Goal: Task Accomplishment & Management: Manage account settings

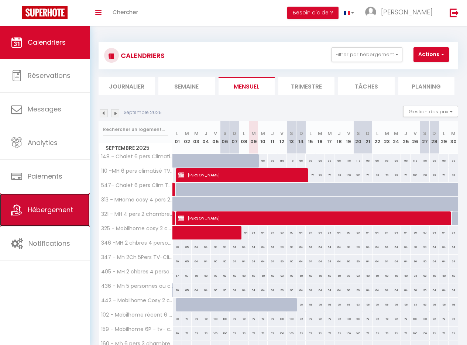
click at [53, 208] on span "Hébergement" at bounding box center [50, 209] width 45 height 9
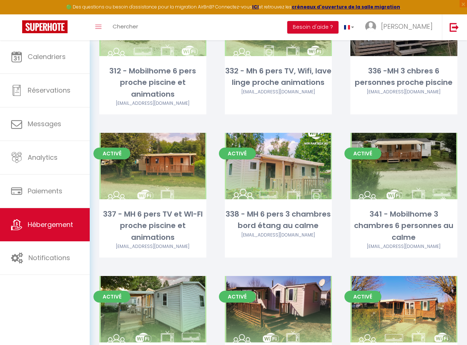
scroll to position [923, 0]
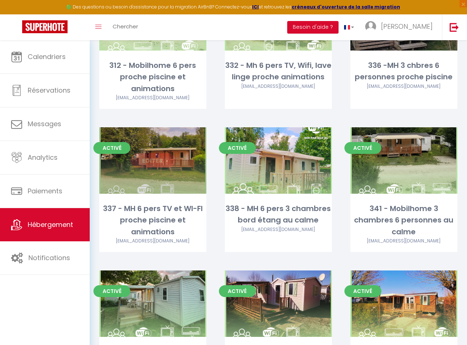
click at [153, 161] on link "Editer" at bounding box center [153, 160] width 44 height 15
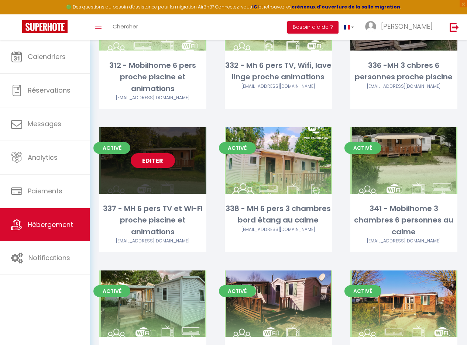
click at [152, 161] on link "Editer" at bounding box center [153, 160] width 44 height 15
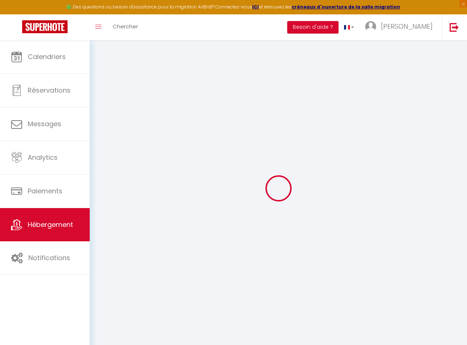
select select
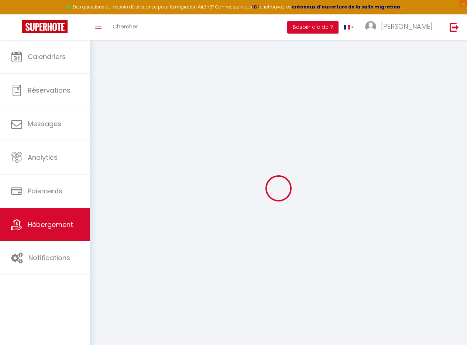
select select
checkbox input "false"
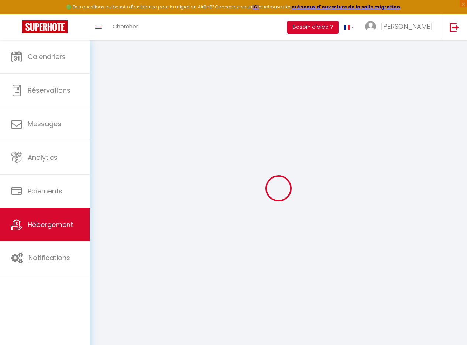
select select
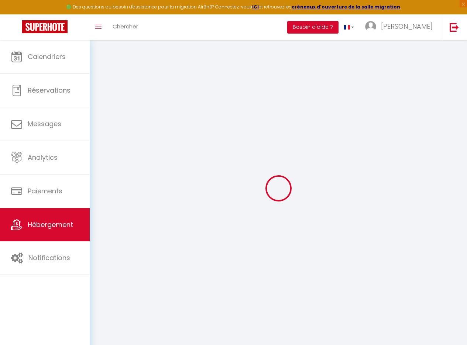
select select
checkbox input "false"
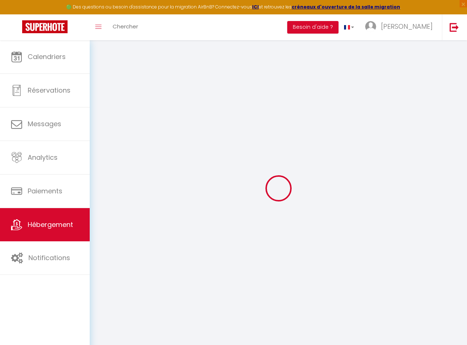
checkbox input "false"
select select
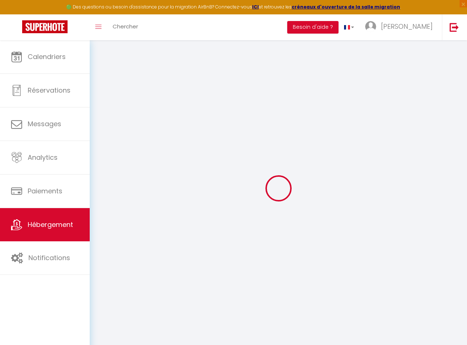
select select
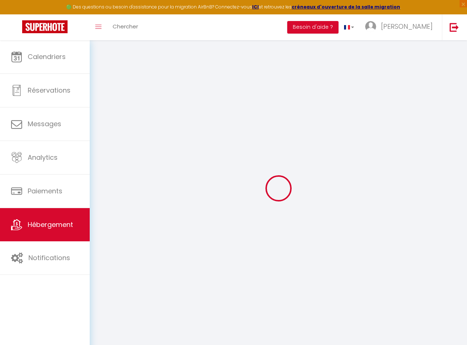
checkbox input "false"
select select
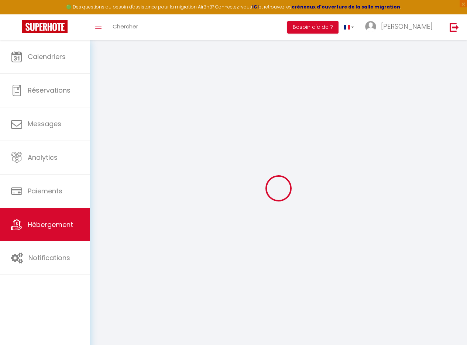
select select
type input "337 - MH 6 pers TV et WI-FI proche piscine et animations"
type input "Mac Kenzy"
type input "Lindor"
type input "Camping [PERSON_NAME], rue d'Ezy"
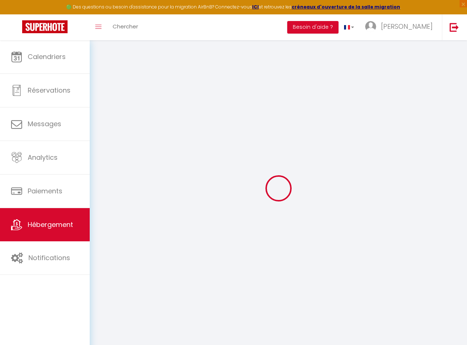
type input "27540"
type input "Ivry La Bataille"
select select "houses"
select select "6"
select select "3"
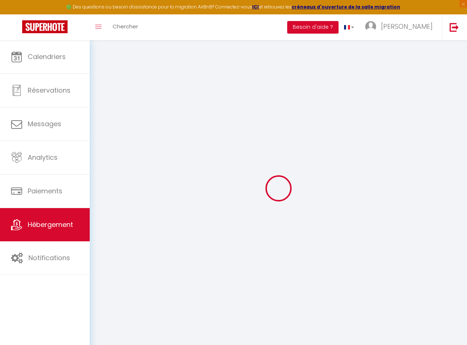
type input "70"
type input "0.60"
type input "500"
type input "10"
select select
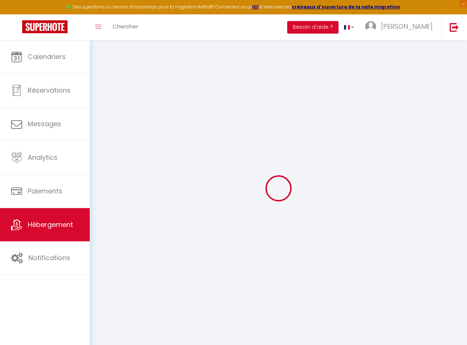
select select
type input "Camping Les Fontaines, Rue d'Ezy"
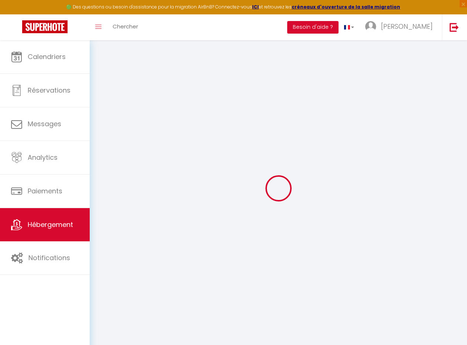
type input "27540"
type input "[PERSON_NAME]"
type input "[EMAIL_ADDRESS][DOMAIN_NAME]"
select select "13147"
checkbox input "false"
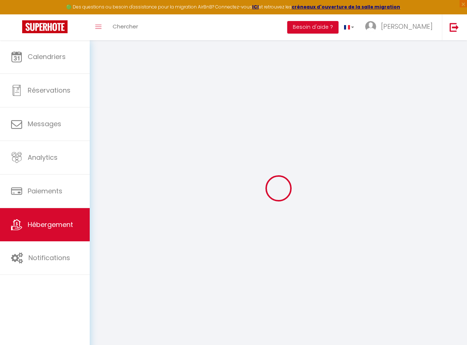
checkbox input "true"
type input "0"
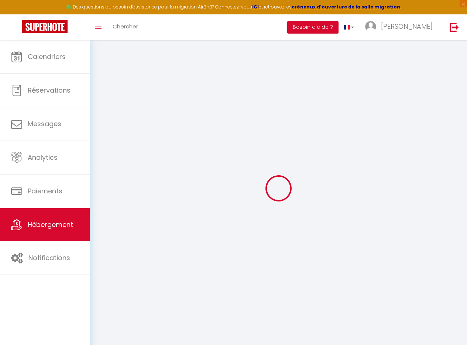
type input "0"
select select "bungalow"
select select
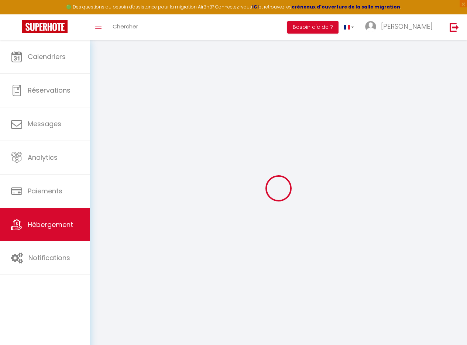
select select
checkbox input "false"
checkbox input "true"
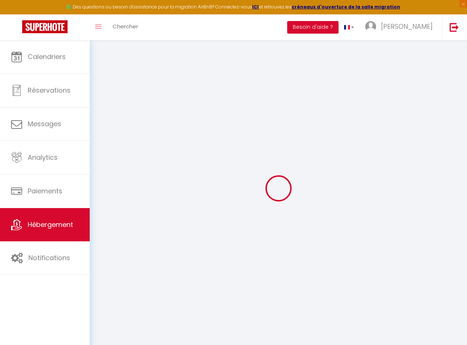
checkbox input "true"
select select
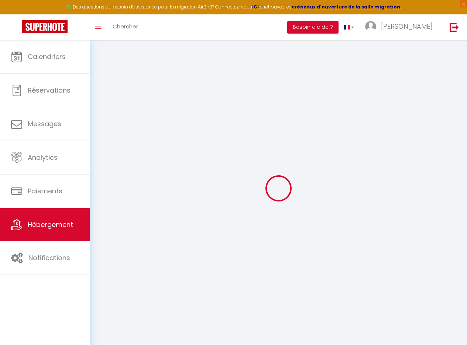
select select
checkbox input "false"
checkbox input "true"
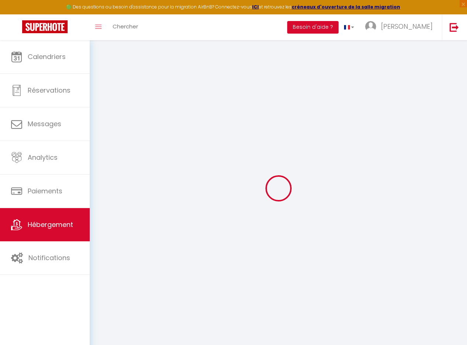
checkbox input "false"
checkbox input "true"
select select "15:00"
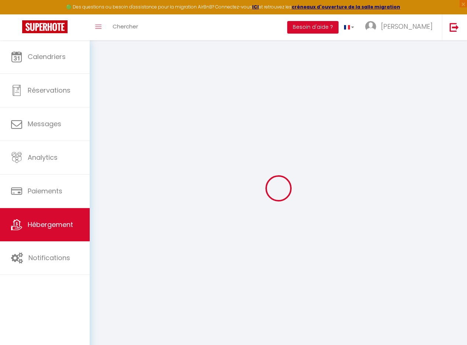
select select "19:00"
select select "10:00"
select select "30"
select select "120"
checkbox input "false"
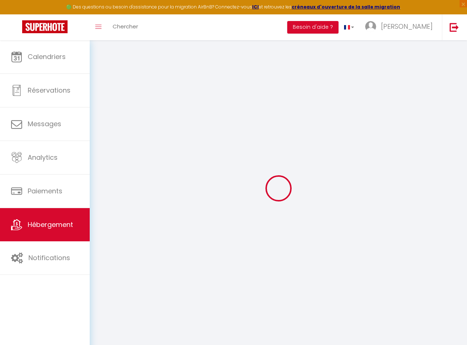
checkbox input "true"
checkbox input "false"
checkbox input "true"
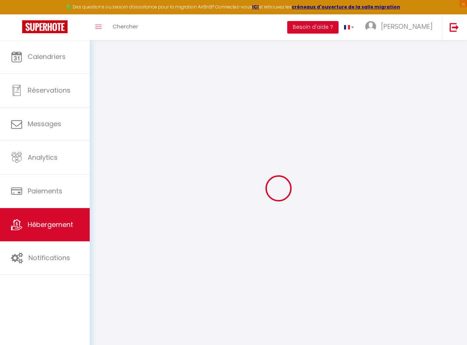
checkbox input "true"
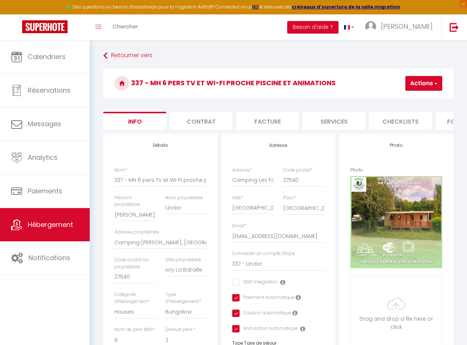
checkbox input "false"
checkbox input "true"
drag, startPoint x: 202, startPoint y: 250, endPoint x: 105, endPoint y: 252, distance: 96.6
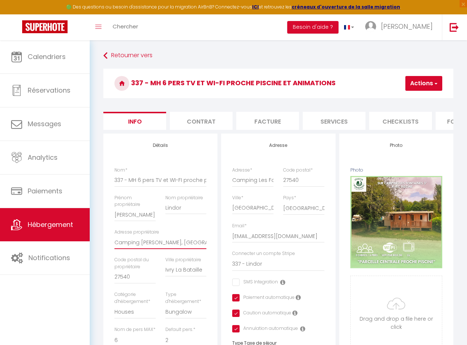
drag, startPoint x: 166, startPoint y: 276, endPoint x: 206, endPoint y: 275, distance: 40.6
click at [206, 275] on div "Ville propriétaire Ivry La Bataille" at bounding box center [185, 273] width 51 height 35
drag, startPoint x: 204, startPoint y: 274, endPoint x: 138, endPoint y: 277, distance: 66.1
click at [139, 277] on div "Nom * 337 - MH 6 pers TV et WI-FI proche piscine et animations Prénom propriéta…" at bounding box center [160, 275] width 101 height 216
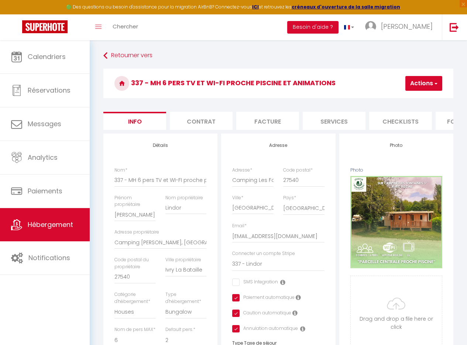
click at [276, 120] on li "Facture" at bounding box center [267, 121] width 63 height 18
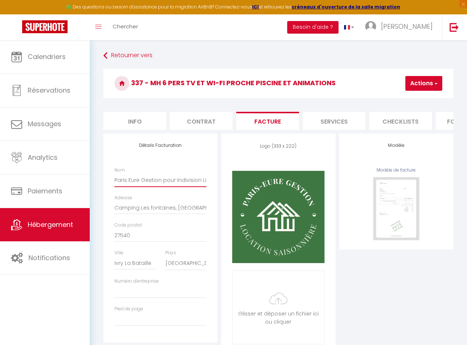
scroll to position [0, 8]
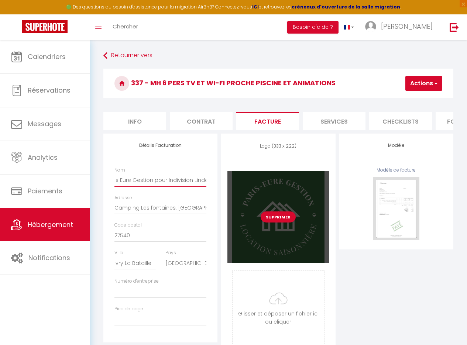
drag, startPoint x: 115, startPoint y: 186, endPoint x: 237, endPoint y: 192, distance: 122.2
click at [237, 192] on div "Détails Facturation Nom Paris Eure Gestion pour Indivision Lindor Adresse Campi…" at bounding box center [277, 247] width 353 height 227
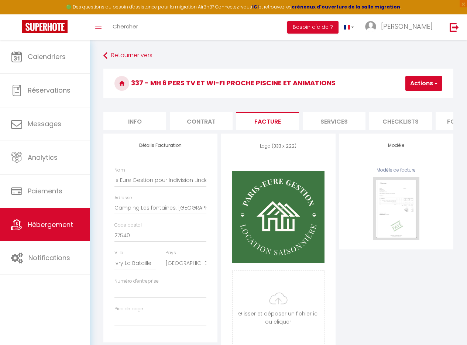
scroll to position [0, 0]
drag, startPoint x: 117, startPoint y: 215, endPoint x: 152, endPoint y: 212, distance: 35.2
click at [155, 212] on div "Adresse Camping Les fontaines, Rue d'Ezy" at bounding box center [160, 208] width 101 height 28
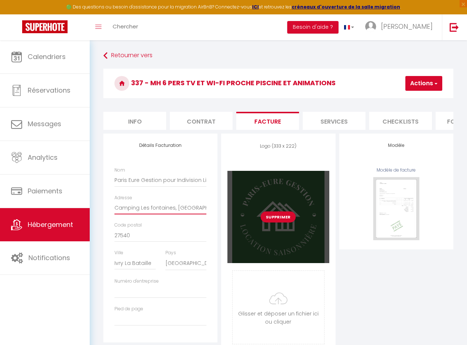
drag, startPoint x: 123, startPoint y: 216, endPoint x: 228, endPoint y: 215, distance: 105.5
click at [228, 215] on div "Détails Facturation Nom Paris Eure Gestion pour Indivision Lindor Adresse Campi…" at bounding box center [277, 247] width 353 height 227
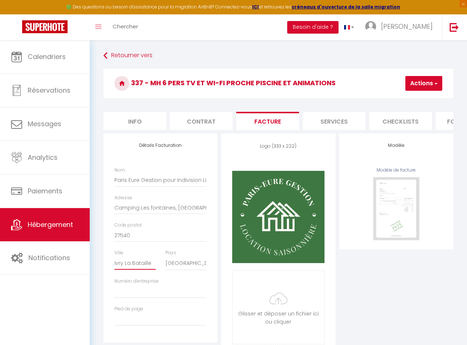
drag, startPoint x: 151, startPoint y: 269, endPoint x: 102, endPoint y: 268, distance: 48.7
click at [103, 269] on div "Détails Facturation Nom Paris Eure Gestion pour Indivision Lindor Adresse Campi…" at bounding box center [160, 247] width 118 height 227
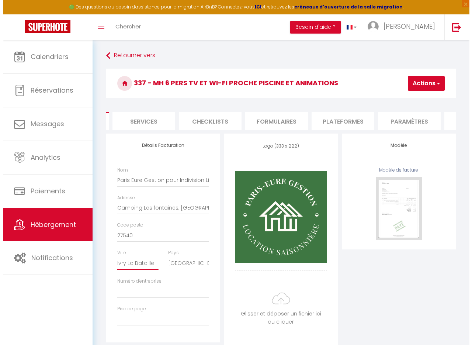
scroll to position [0, 194]
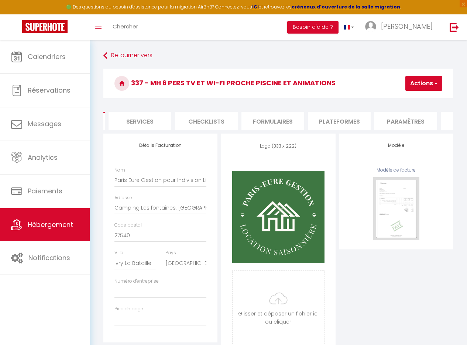
click at [275, 119] on li "Formulaires" at bounding box center [272, 121] width 63 height 18
select select
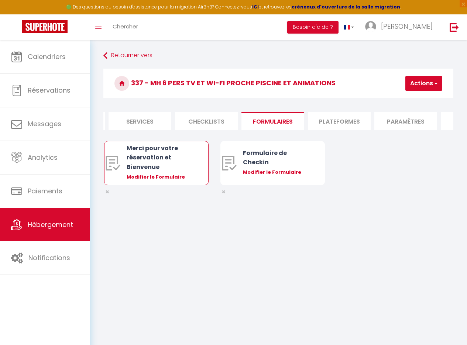
click at [171, 181] on div "Modifier le Formulaire" at bounding box center [161, 176] width 68 height 7
type input "Merci pour votre réservation et Bienvenue"
type input "Afin de préparer au mieux votre arrivée et effectuer nos déclarations obligatoi…"
select select "[object Object]"
radio input "true"
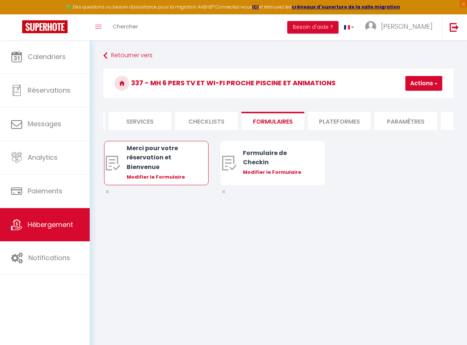
type input "https://superhote.com/confirmation"
select select
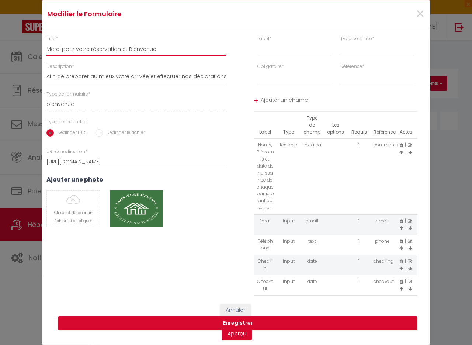
drag, startPoint x: 157, startPoint y: 49, endPoint x: 10, endPoint y: 46, distance: 146.8
click at [10, 46] on div "Modifier le Formulaire × Titre * Merci pour votre réservation et Bienvenue Desc…" at bounding box center [236, 172] width 472 height 345
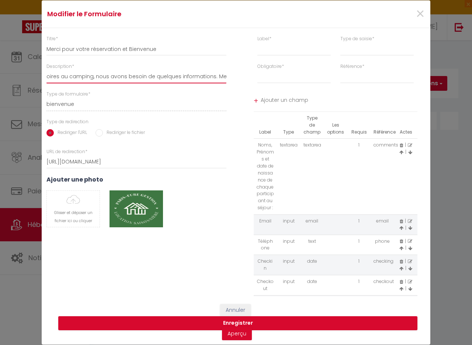
scroll to position [0, 274]
drag, startPoint x: 48, startPoint y: 78, endPoint x: 294, endPoint y: 81, distance: 246.8
click at [294, 81] on div "Titre * Merci pour votre réservation et Bienvenue Description * Afin de prépare…" at bounding box center [236, 165] width 398 height 261
drag, startPoint x: 277, startPoint y: 229, endPoint x: 253, endPoint y: 147, distance: 85.0
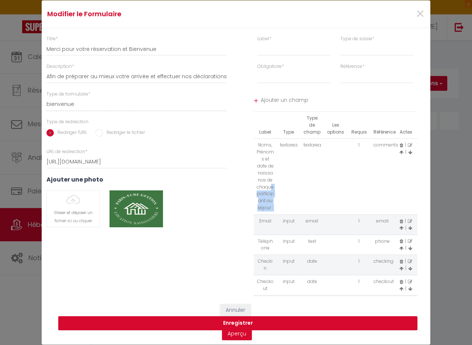
click at [254, 147] on tr "Noms, Prénoms et date de naissance de chaque participant au séjour : textarea t…" at bounding box center [336, 177] width 164 height 76
copy tr "Noms, Prénoms et date de naissance de chaque participant au séjour :"
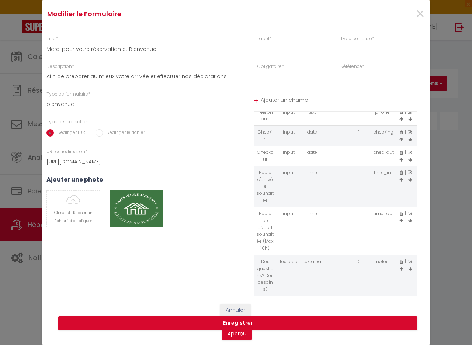
click at [400, 261] on icon at bounding box center [401, 262] width 3 height 4
select select
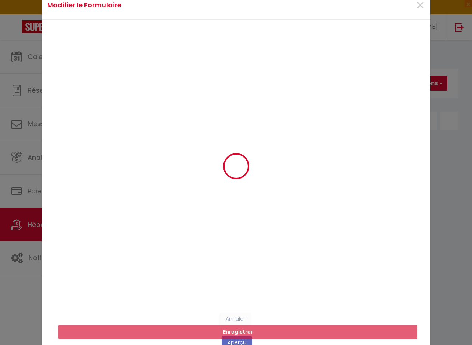
select select
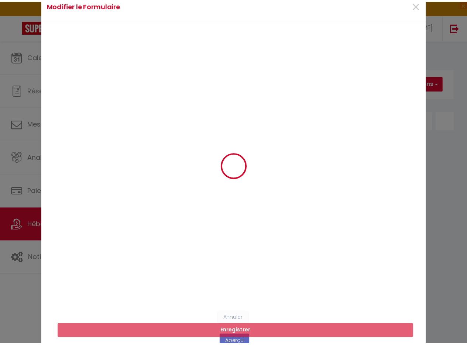
scroll to position [116, 0]
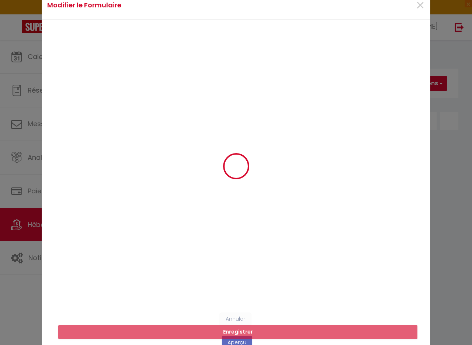
select select
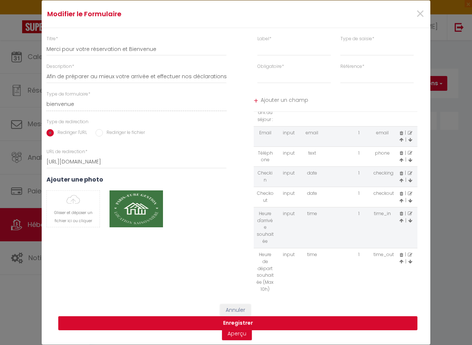
click at [247, 322] on button "Enregistrer" at bounding box center [237, 323] width 359 height 14
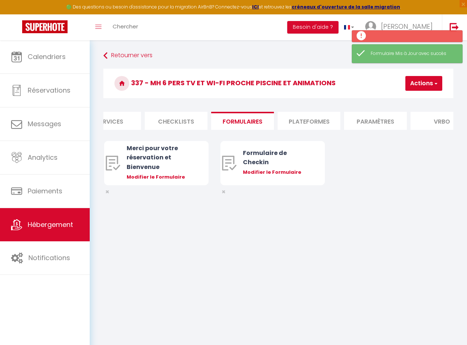
scroll to position [0, 240]
click at [284, 119] on li "Plateformes" at bounding box center [293, 121] width 63 height 18
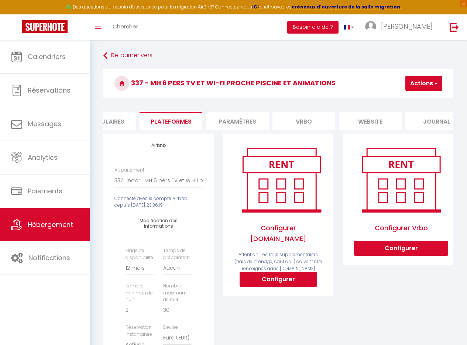
scroll to position [0, 365]
click at [298, 113] on li "Vrbo" at bounding box center [301, 121] width 63 height 18
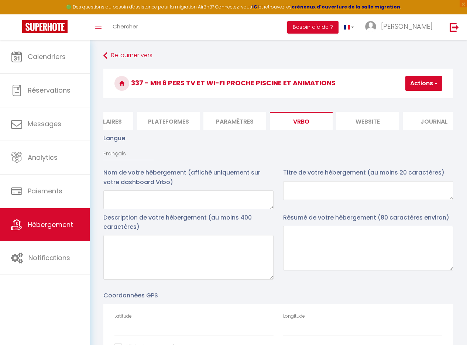
click at [372, 125] on li "website" at bounding box center [367, 121] width 63 height 18
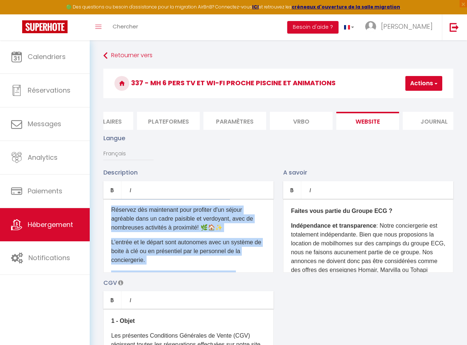
scroll to position [513, 0]
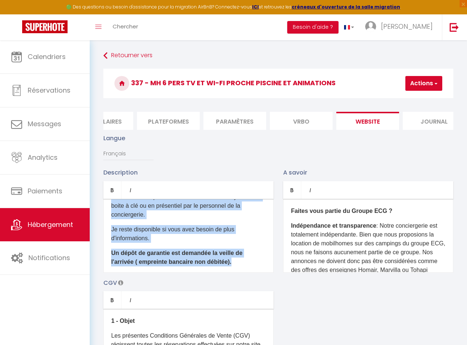
drag, startPoint x: 110, startPoint y: 214, endPoint x: 340, endPoint y: 302, distance: 246.6
click at [340, 302] on div "Description Bold Italic Rich text editor Offrez-vous une escapade idéale à Ivry…" at bounding box center [277, 275] width 359 height 214
copy div "Offrez-vous une escapade idéale à Ivry-la-Bataille, à seulement 30 minutes en v…"
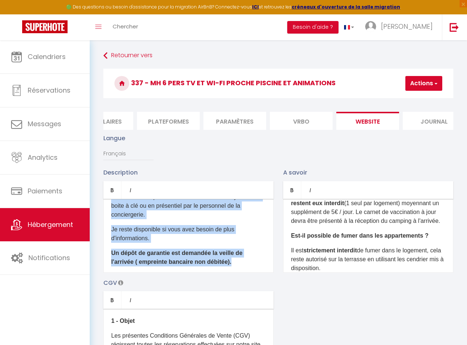
scroll to position [403, 0]
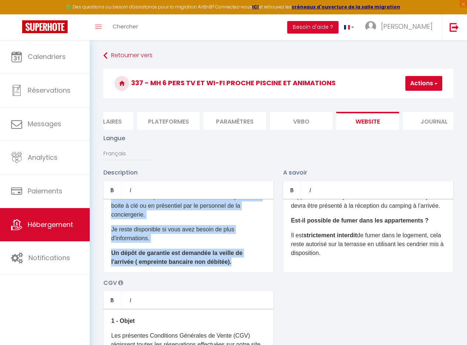
drag, startPoint x: 294, startPoint y: 220, endPoint x: 450, endPoint y: 290, distance: 171.5
click at [450, 290] on div "Description Bold Italic Rich text editor Offrez-vous une escapade idéale à Ivry…" at bounding box center [277, 275] width 359 height 214
copy div "Faites vous partie du Groupe ECG ? Indépendance et transparence : Notre concier…"
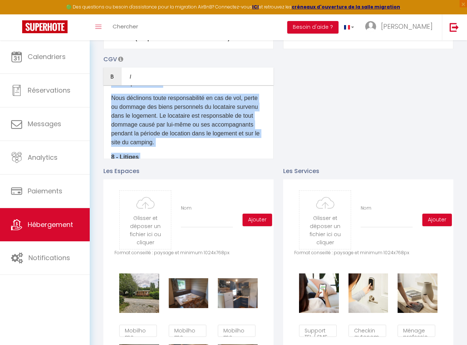
scroll to position [398, 0]
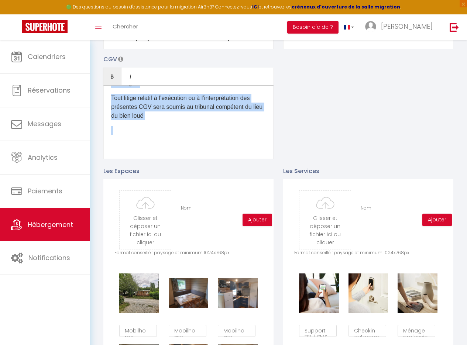
drag, startPoint x: 109, startPoint y: 100, endPoint x: 238, endPoint y: 177, distance: 149.7
click at [136, 159] on div "​ 1 - Objet Les présentes Conditions Générales de Vente (CGV) régissent toutes …" at bounding box center [188, 122] width 170 height 74
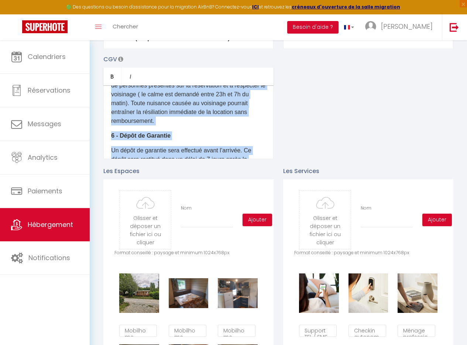
scroll to position [0, 0]
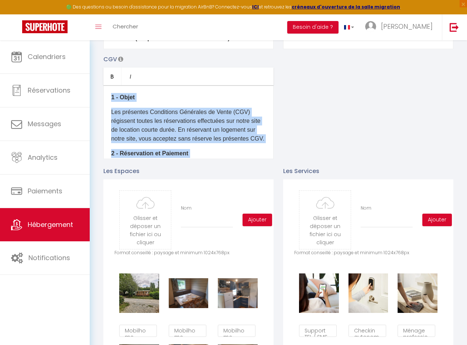
drag, startPoint x: 160, startPoint y: 146, endPoint x: 98, endPoint y: 83, distance: 87.4
click at [98, 83] on div "CGV Bold Italic Rich text editor ​ 1 - Objet Les présentes Conditions Générales…" at bounding box center [188, 107] width 180 height 104
copy div "​ 1 - Objet Les présentes Conditions Générales de Vente (CGV) régissent toutes …"
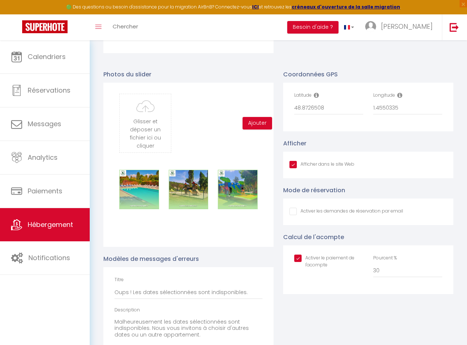
scroll to position [674, 0]
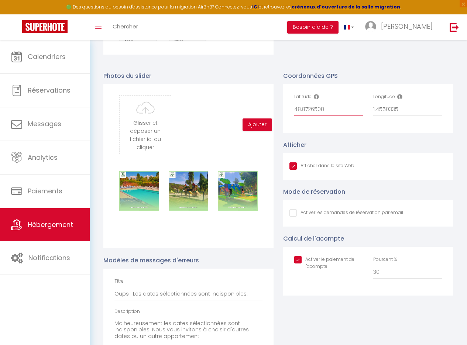
drag, startPoint x: 274, startPoint y: 116, endPoint x: 253, endPoint y: 116, distance: 21.8
click at [253, 116] on div "Photos du slider Glisser et déposer un fichier ici ou cliquer Ooops, something …" at bounding box center [277, 234] width 359 height 340
drag, startPoint x: 403, startPoint y: 114, endPoint x: 346, endPoint y: 119, distance: 57.4
click at [346, 119] on div "Latitude 48.8726508 Longitude 1.4550335" at bounding box center [367, 108] width 157 height 30
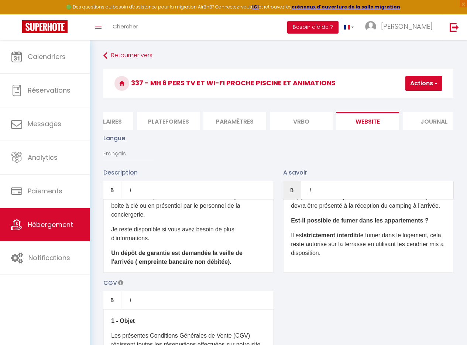
scroll to position [406, 0]
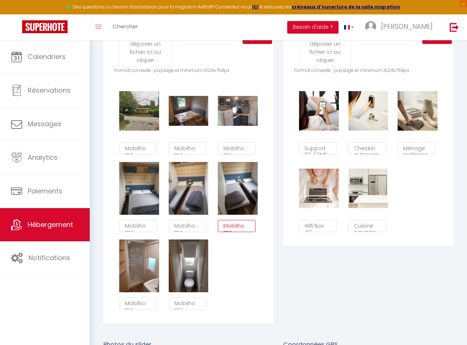
click at [239, 232] on textarea "Mobilhome" at bounding box center [237, 226] width 38 height 13
drag, startPoint x: 232, startPoint y: 231, endPoint x: 240, endPoint y: 244, distance: 15.9
click at [240, 244] on div "Supprimer Mobilhome Supprimer Mobilhome Supprimer Mobilhome Supprimer Mobilhome…" at bounding box center [188, 198] width 148 height 232
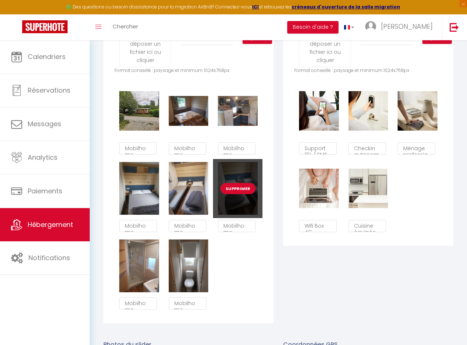
click at [240, 194] on button "Supprimer" at bounding box center [237, 188] width 35 height 11
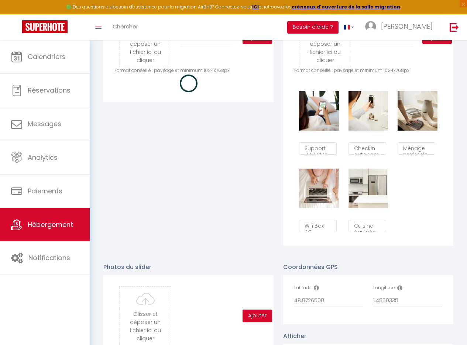
checkbox input "true"
checkbox input "false"
checkbox input "true"
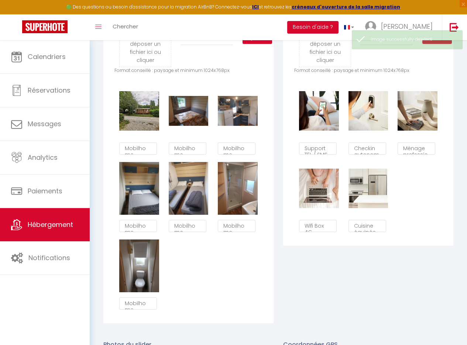
scroll to position [4, 0]
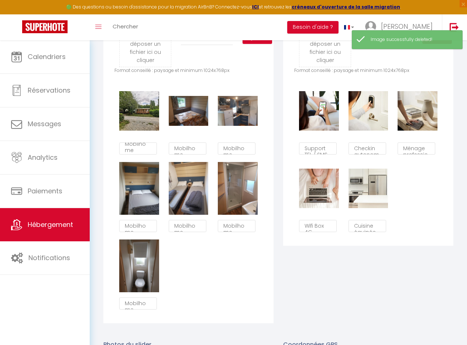
click at [148, 191] on button "Supprimer" at bounding box center [138, 188] width 35 height 11
checkbox input "true"
checkbox input "false"
checkbox input "true"
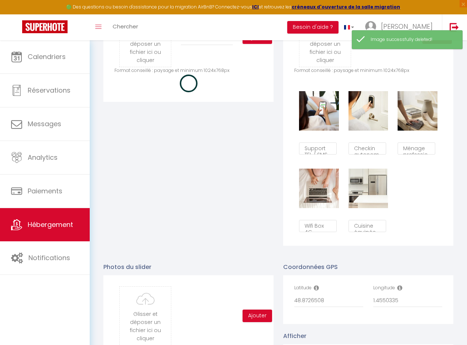
checkbox input "true"
checkbox input "false"
checkbox input "true"
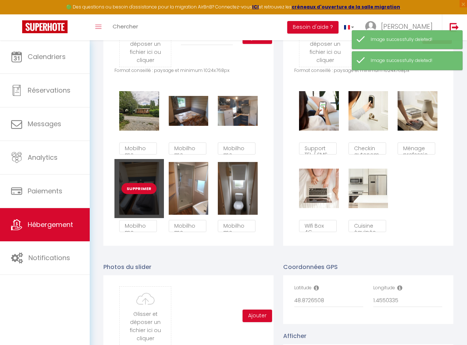
click at [132, 193] on button "Supprimer" at bounding box center [138, 188] width 35 height 11
checkbox input "true"
checkbox input "false"
checkbox input "true"
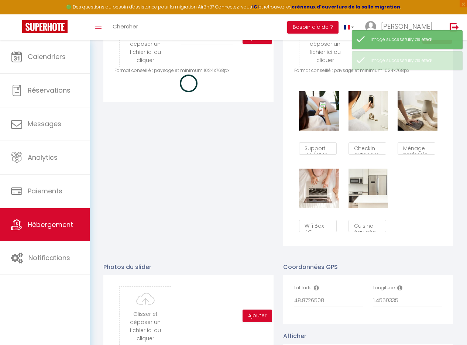
checkbox input "true"
checkbox input "false"
checkbox input "true"
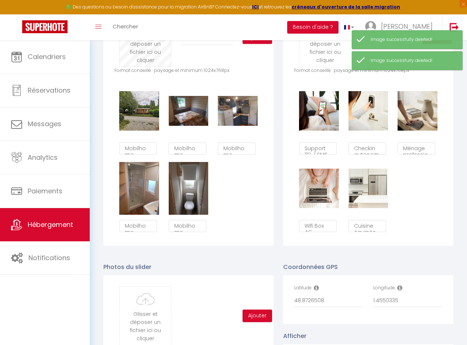
click at [140, 58] on input "file" at bounding box center [144, 37] width 51 height 58
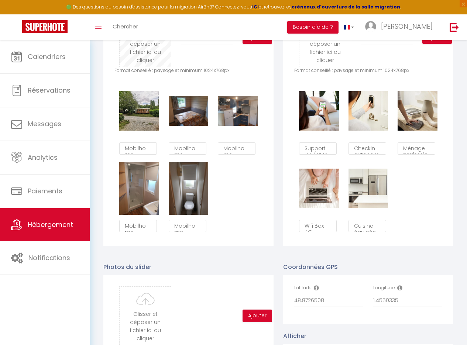
type input "C:\fakepath\20250907_120036.jpg"
checkbox input "true"
checkbox input "false"
checkbox input "true"
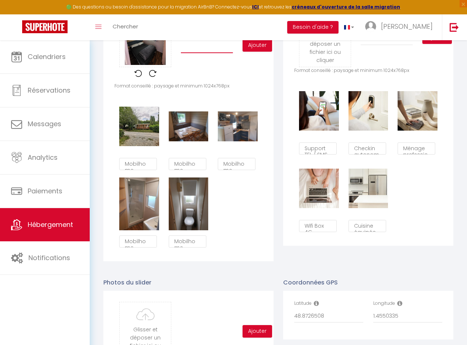
click at [210, 53] on input "Nom" at bounding box center [207, 46] width 52 height 13
type input "M"
checkbox input "true"
checkbox input "false"
checkbox input "true"
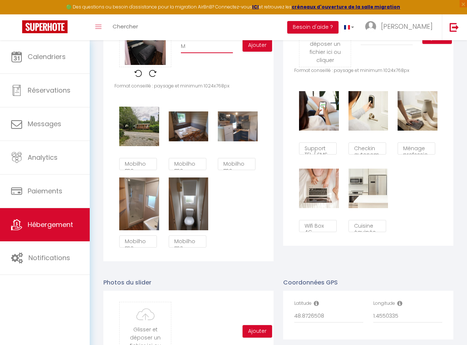
type input "Mo"
checkbox input "true"
checkbox input "false"
checkbox input "true"
type input "Mob"
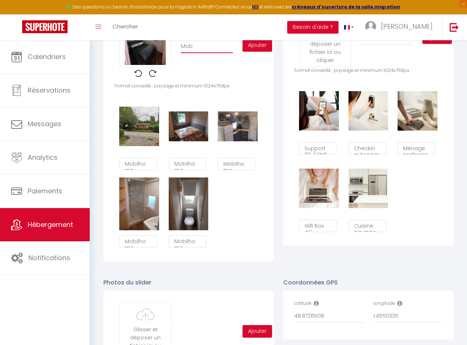
checkbox input "true"
checkbox input "false"
checkbox input "true"
type input "Mobi"
checkbox input "true"
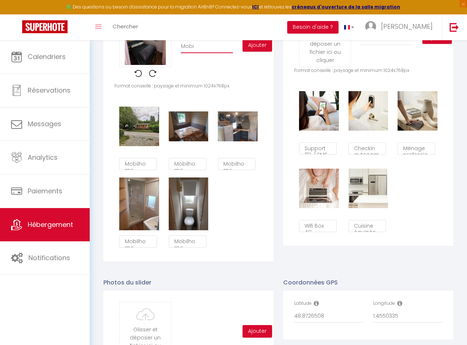
checkbox input "false"
checkbox input "true"
type input "Mobil"
checkbox input "true"
checkbox input "false"
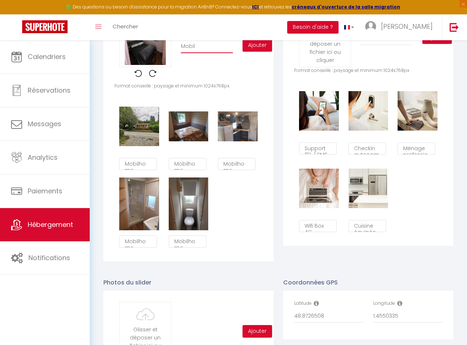
checkbox input "true"
type input "Mobilh"
checkbox input "true"
checkbox input "false"
checkbox input "true"
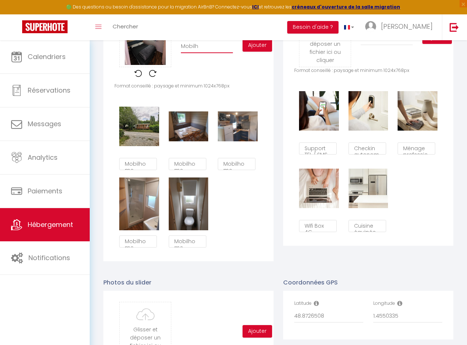
type input "Mobilho"
checkbox input "true"
checkbox input "false"
checkbox input "true"
type input "Mobilhom"
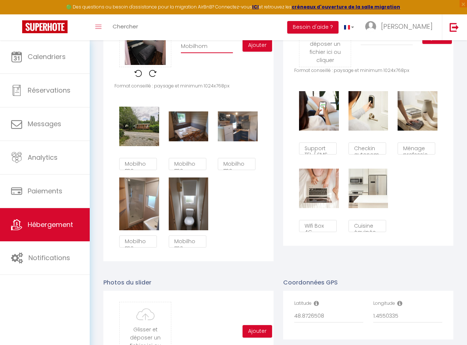
checkbox input "true"
checkbox input "false"
checkbox input "true"
type input "Mobilhomre"
checkbox input "true"
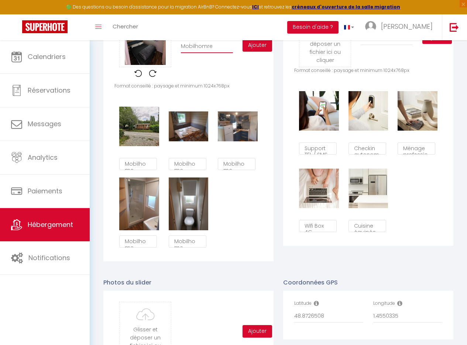
checkbox input "false"
checkbox input "true"
type input "Mobilhomr"
checkbox input "true"
checkbox input "false"
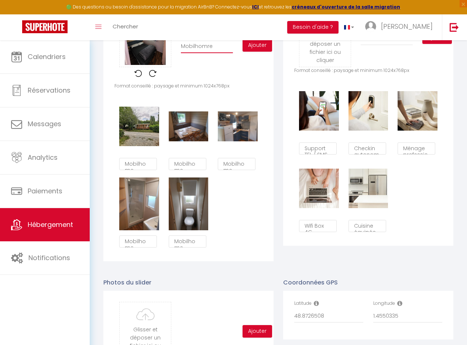
checkbox input "true"
type input "Mobilhom"
checkbox input "true"
checkbox input "false"
checkbox input "true"
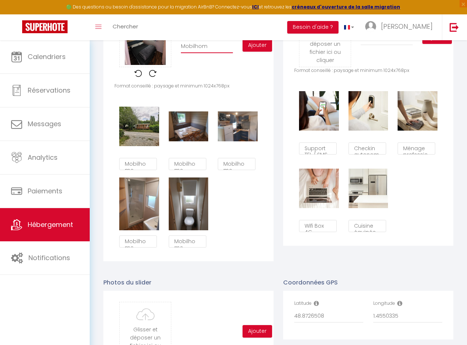
type input "Mobilhome"
checkbox input "true"
checkbox input "false"
checkbox input "true"
type input "Mobilhome"
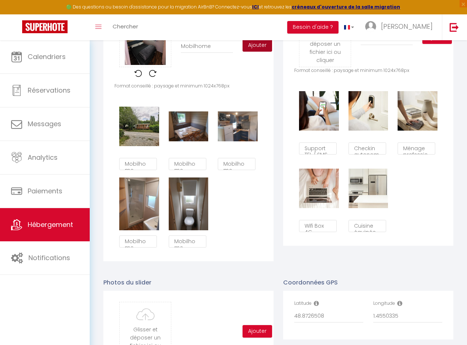
click at [259, 51] on button "Ajouter" at bounding box center [257, 45] width 30 height 13
checkbox input "true"
checkbox input "false"
checkbox input "true"
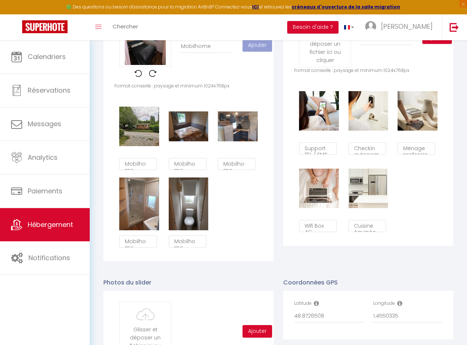
checkbox input "false"
checkbox input "true"
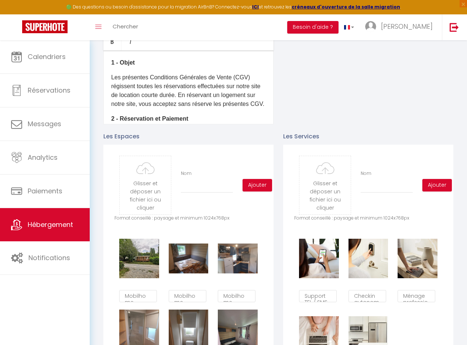
scroll to position [479, 0]
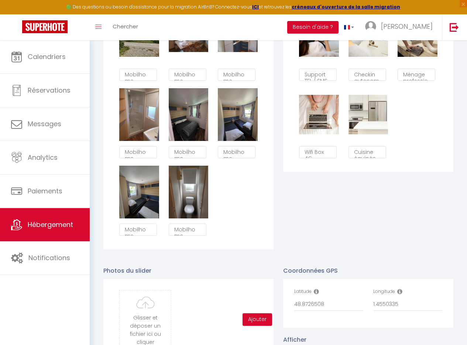
checkbox input "true"
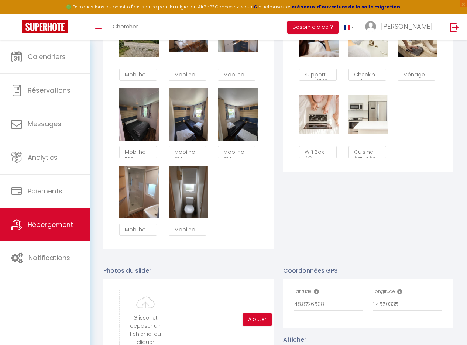
click at [326, 202] on div "Les Services Glisser et déposer un fichier ici ou cliquer Ooops, something wron…" at bounding box center [368, 76] width 180 height 346
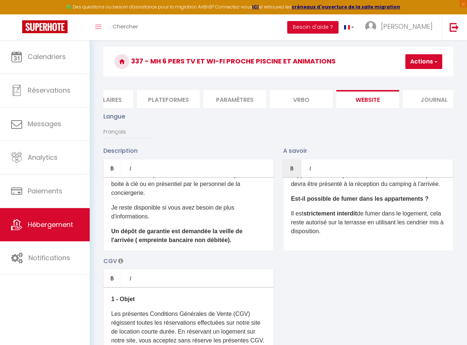
scroll to position [0, 0]
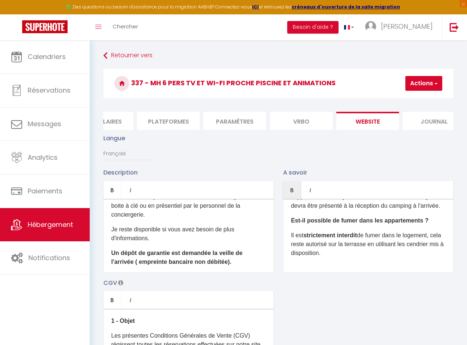
click at [420, 84] on button "Actions" at bounding box center [423, 83] width 37 height 15
click at [414, 100] on input "Enregistrer" at bounding box center [404, 99] width 27 height 7
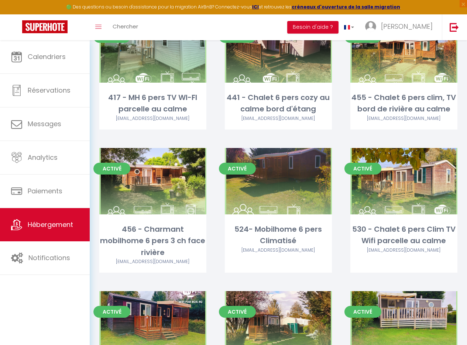
scroll to position [956, 0]
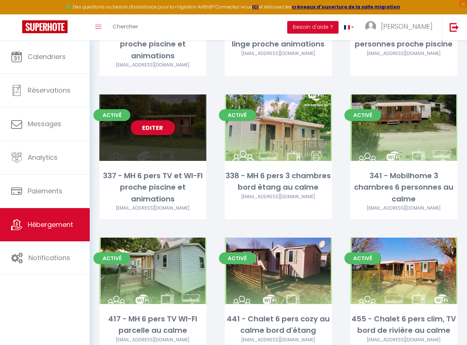
click at [150, 127] on link "Editer" at bounding box center [153, 127] width 44 height 15
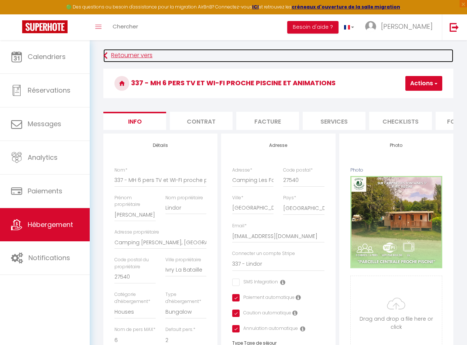
click at [128, 56] on link "Retourner vers" at bounding box center [278, 55] width 350 height 13
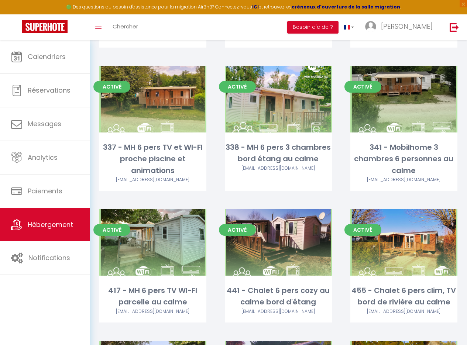
scroll to position [992, 0]
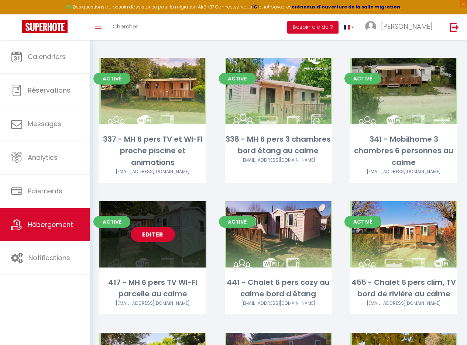
click at [151, 235] on link "Editer" at bounding box center [153, 234] width 44 height 15
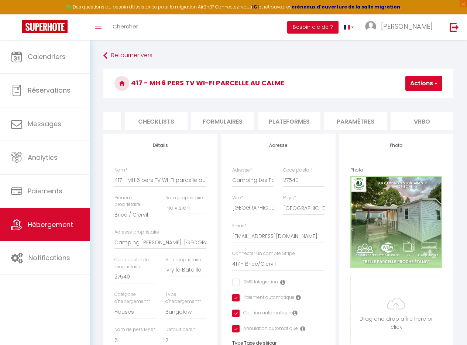
scroll to position [0, 246]
click at [297, 122] on li "Plateformes" at bounding box center [287, 121] width 63 height 18
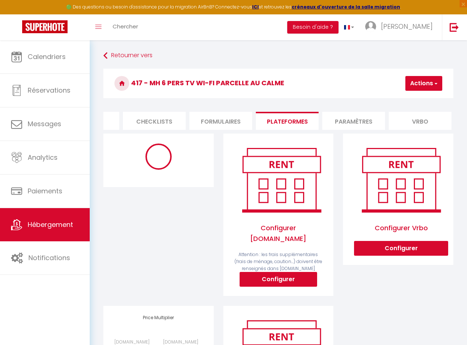
click at [417, 115] on li "Vrbo" at bounding box center [419, 121] width 63 height 18
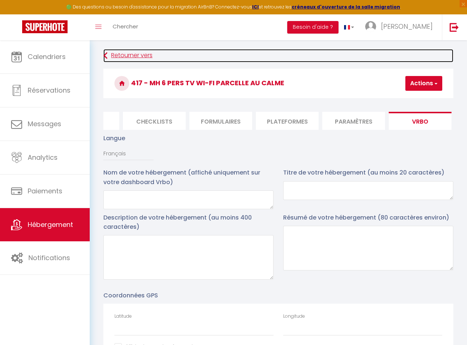
click at [132, 53] on link "Retourner vers" at bounding box center [278, 55] width 350 height 13
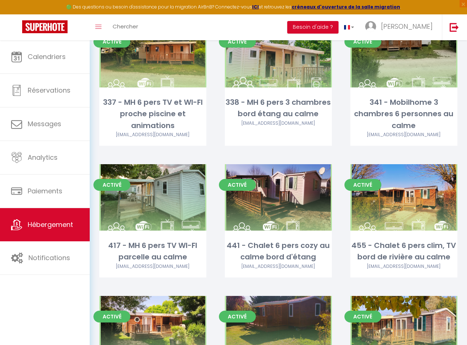
scroll to position [1089, 0]
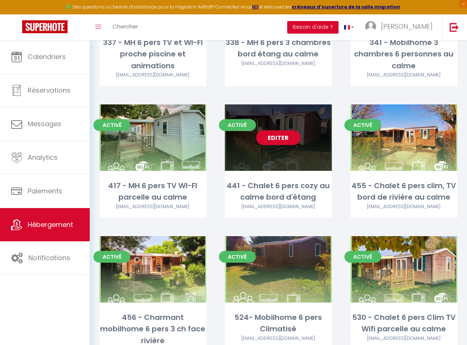
click at [268, 138] on link "Editer" at bounding box center [278, 137] width 44 height 15
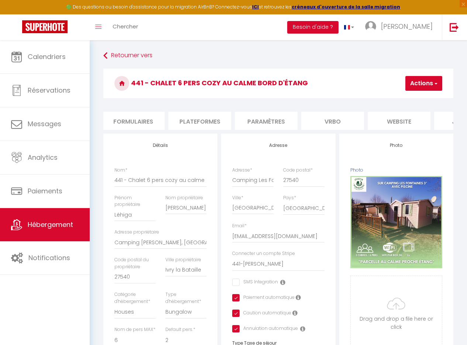
scroll to position [0, 342]
click at [322, 120] on li "Vrbo" at bounding box center [323, 121] width 63 height 18
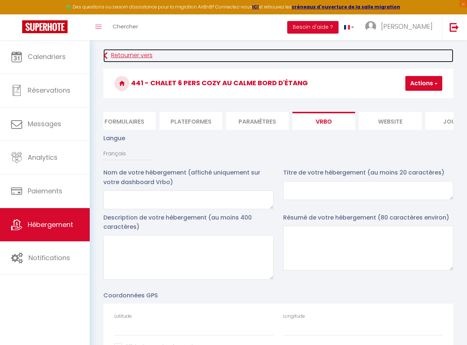
click at [122, 56] on link "Retourner vers" at bounding box center [278, 55] width 350 height 13
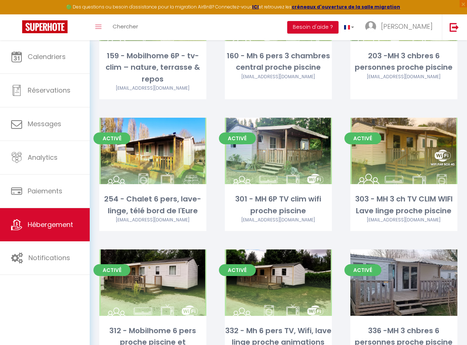
scroll to position [650, 0]
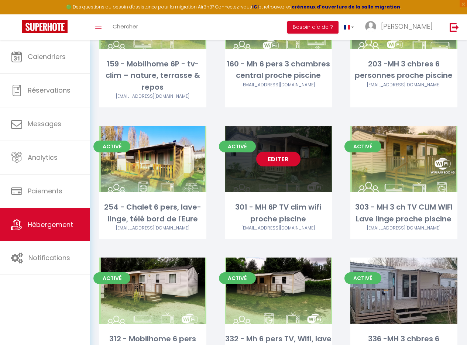
click at [271, 157] on link "Editer" at bounding box center [278, 159] width 44 height 15
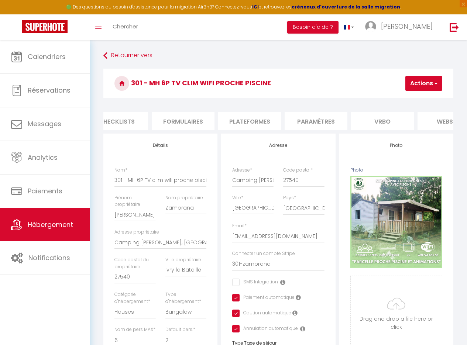
scroll to position [0, 284]
click at [384, 121] on li "Vrbo" at bounding box center [381, 121] width 63 height 18
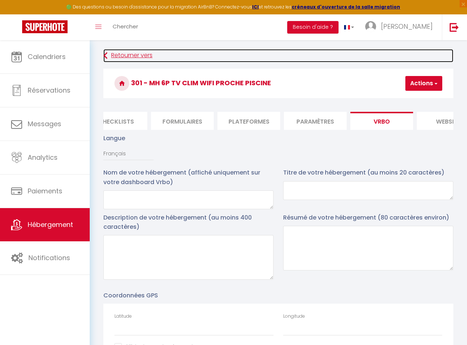
click at [130, 57] on link "Retourner vers" at bounding box center [278, 55] width 350 height 13
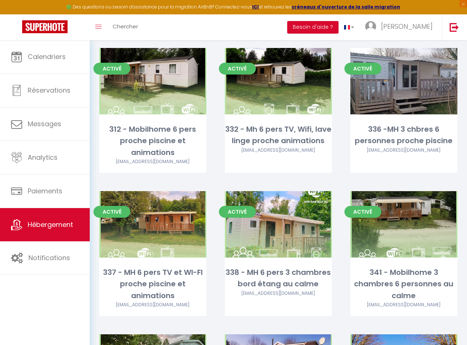
scroll to position [873, 0]
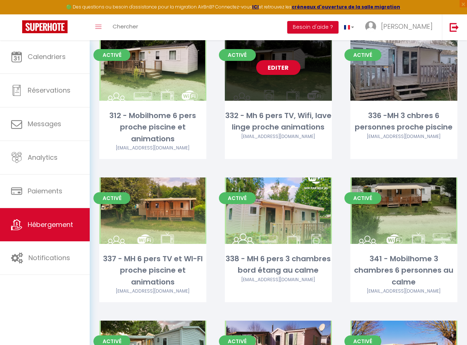
click at [285, 65] on link "Editer" at bounding box center [278, 67] width 44 height 15
click at [292, 85] on div "Editer" at bounding box center [278, 67] width 107 height 66
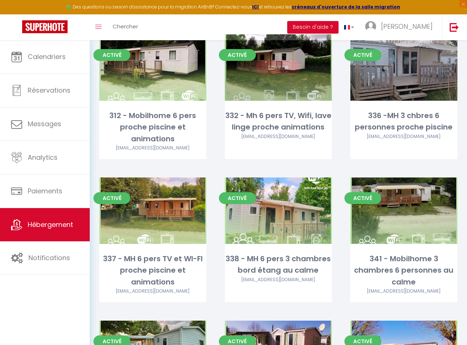
click at [297, 93] on div "Editer" at bounding box center [278, 67] width 107 height 66
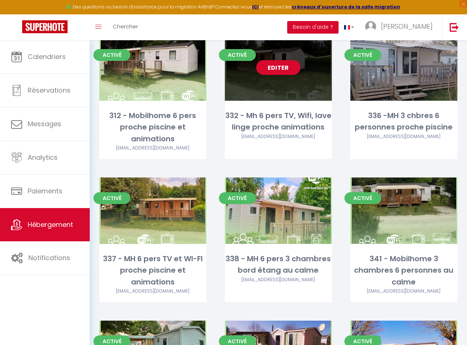
click at [317, 61] on div "Editer" at bounding box center [278, 67] width 107 height 66
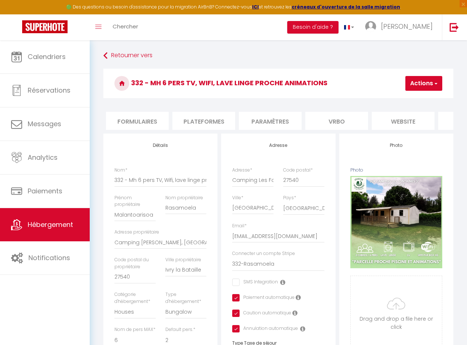
scroll to position [0, 330]
click at [330, 122] on li "Vrbo" at bounding box center [335, 121] width 63 height 18
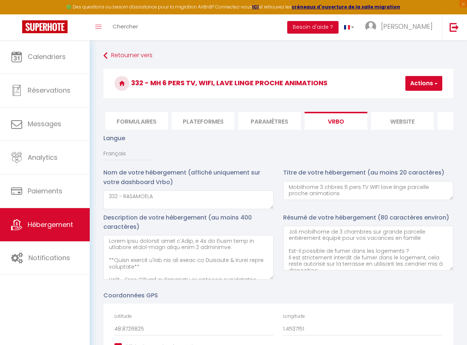
click at [187, 117] on li "Plateformes" at bounding box center [202, 121] width 63 height 18
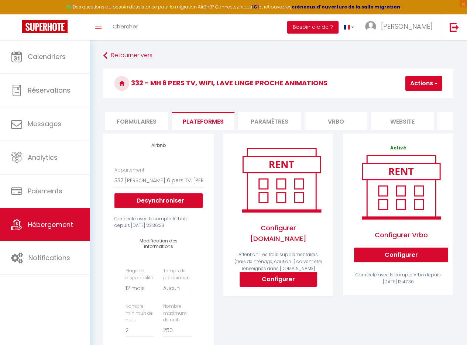
click at [332, 123] on li "Vrbo" at bounding box center [335, 121] width 63 height 18
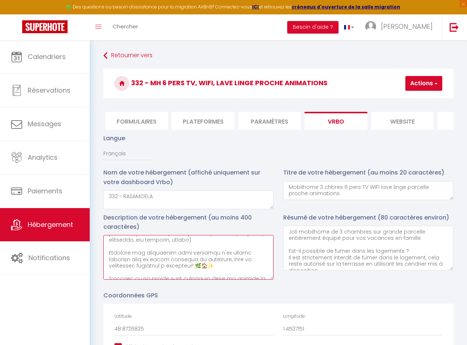
scroll to position [491, 0]
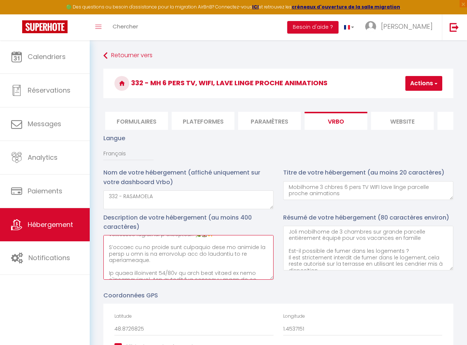
drag, startPoint x: 112, startPoint y: 249, endPoint x: 276, endPoint y: 310, distance: 174.8
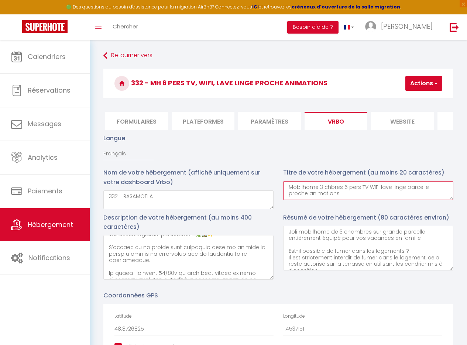
drag, startPoint x: 321, startPoint y: 200, endPoint x: 261, endPoint y: 184, distance: 61.8
click at [261, 184] on div "Nom de votre hébergement (affiché uniquement sur votre dashboard Vrbo) 332 - RA…" at bounding box center [277, 190] width 359 height 45
click at [329, 193] on textarea "Mobilhome 3 chbres 6 pers TV WIFI lave linge parcelle proche animations" at bounding box center [368, 190] width 170 height 19
click at [330, 193] on textarea "Mobilhome 3 chbres 6 pers TV WIFI lave linge parcelle proche animations" at bounding box center [368, 190] width 170 height 19
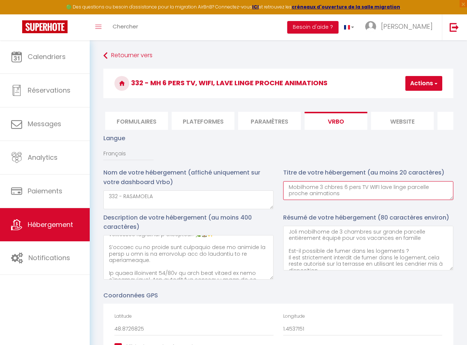
click at [329, 193] on textarea "Mobilhome 3 chbres 6 pers TV WIFI lave linge parcelle proche animations" at bounding box center [368, 190] width 170 height 19
click at [311, 191] on textarea "Mobilhome 3 chbres 6 pers TV WIFI lave linge parcelle proche animations" at bounding box center [368, 190] width 170 height 19
click at [329, 193] on textarea "Mobilhome 3 chbres 6 pers TV WIFI lave linge parcelle proche animations" at bounding box center [368, 190] width 170 height 19
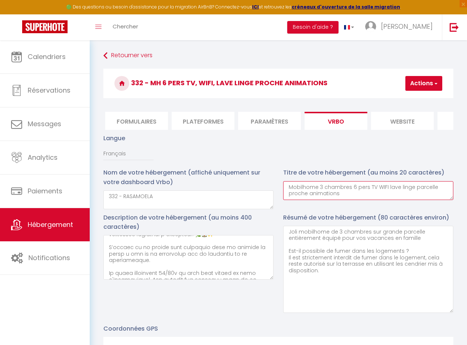
drag, startPoint x: 450, startPoint y: 273, endPoint x: 454, endPoint y: 316, distance: 42.6
click at [454, 316] on div "Résumé de votre hébergement (80 caractères environ) Joli mobilhome de 3 chambre…" at bounding box center [368, 265] width 180 height 104
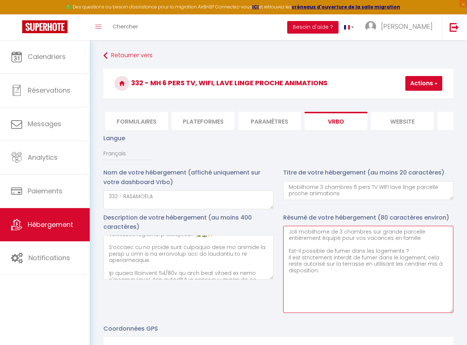
drag, startPoint x: 320, startPoint y: 276, endPoint x: 284, endPoint y: 232, distance: 56.4
click at [285, 233] on textarea "Joli mobilhome de 3 chambres sur grande parcelle entièrement équipé pour vos va…" at bounding box center [368, 269] width 170 height 87
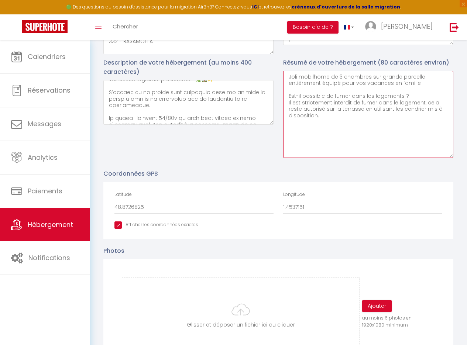
scroll to position [123, 0]
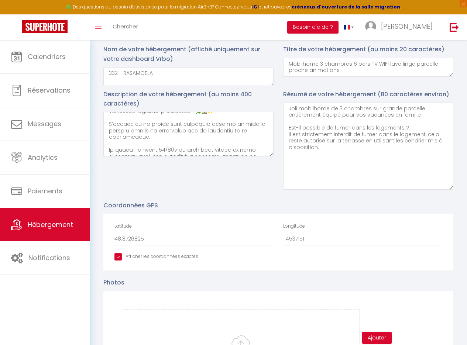
click at [253, 191] on div "Description de votre hébergement (au moins 400 caractères)" at bounding box center [188, 142] width 180 height 104
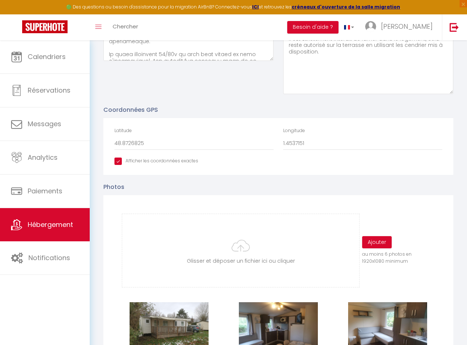
scroll to position [264, 0]
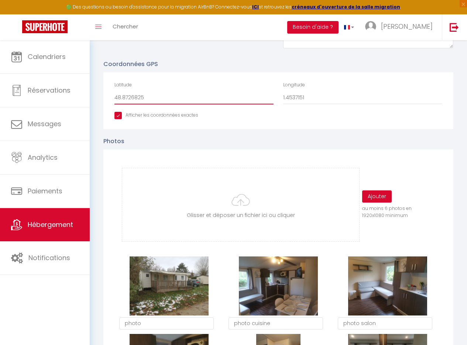
drag, startPoint x: 149, startPoint y: 101, endPoint x: 91, endPoint y: 104, distance: 58.0
drag, startPoint x: 315, startPoint y: 100, endPoint x: 274, endPoint y: 104, distance: 40.9
click at [275, 105] on div "Latitude 48.8726825 Longitude 1.4537151" at bounding box center [278, 97] width 337 height 30
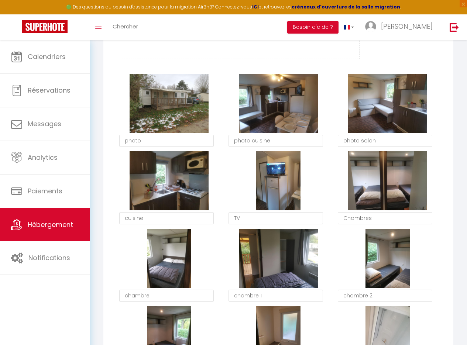
scroll to position [451, 0]
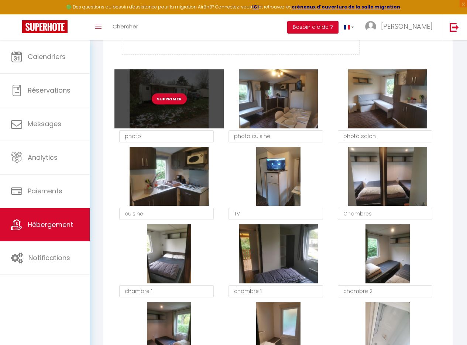
click at [174, 104] on button "Supprimer" at bounding box center [169, 98] width 35 height 11
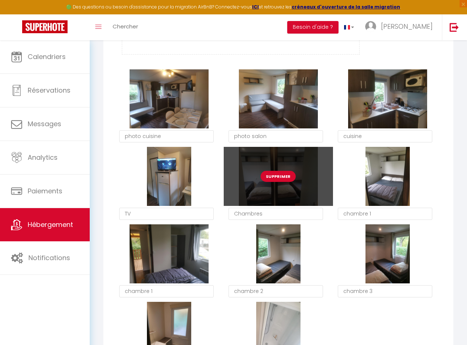
click at [274, 182] on button "Supprimer" at bounding box center [277, 176] width 35 height 11
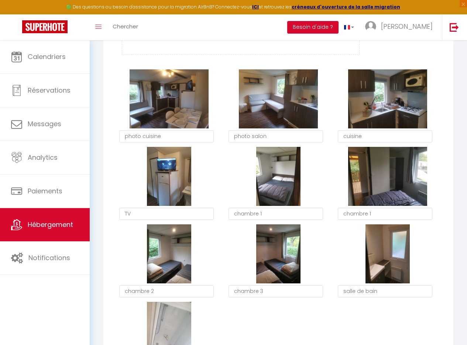
click at [280, 182] on button "Supprimer" at bounding box center [277, 176] width 35 height 11
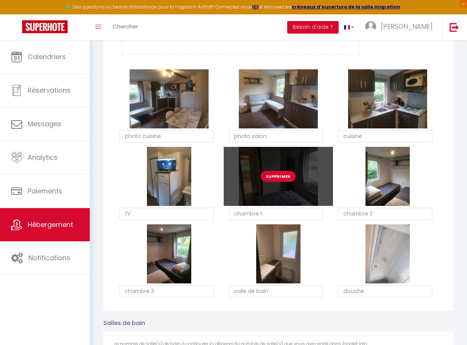
click at [274, 182] on button "Supprimer" at bounding box center [277, 176] width 35 height 11
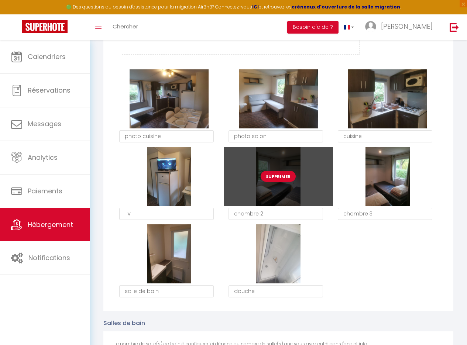
click at [282, 182] on button "Supprimer" at bounding box center [277, 176] width 35 height 11
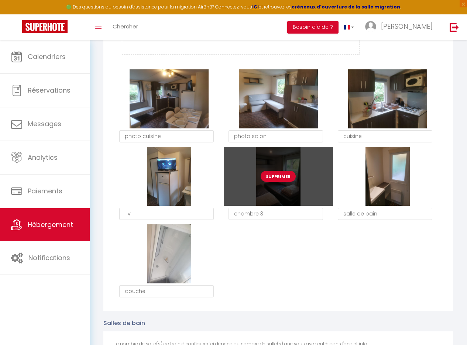
click at [286, 181] on button "Supprimer" at bounding box center [277, 176] width 35 height 11
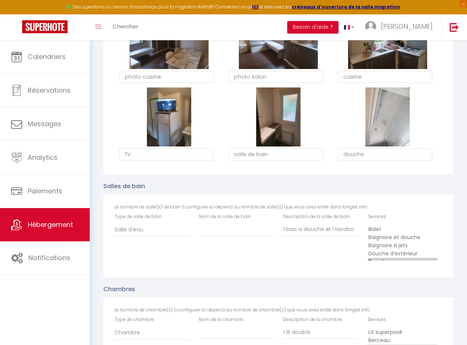
scroll to position [253, 0]
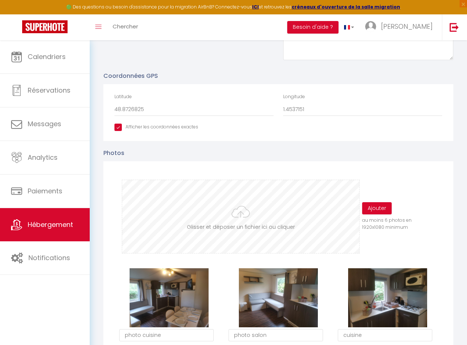
click at [284, 231] on input "file" at bounding box center [240, 216] width 237 height 73
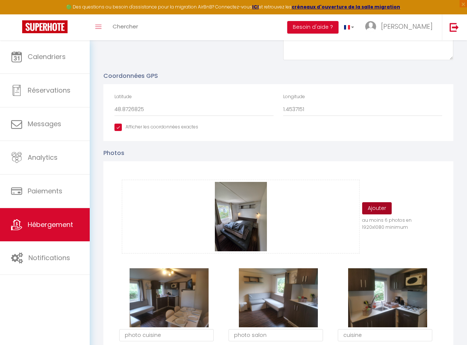
click at [378, 215] on button "Ajouter" at bounding box center [377, 208] width 30 height 13
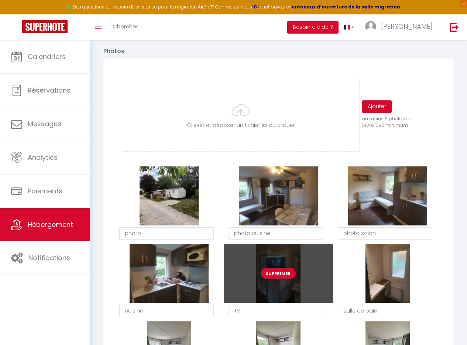
scroll to position [311, 0]
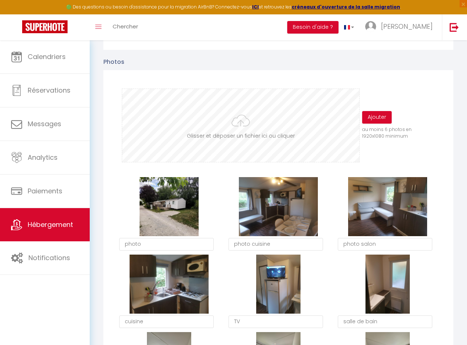
click at [233, 141] on input "file" at bounding box center [240, 125] width 237 height 73
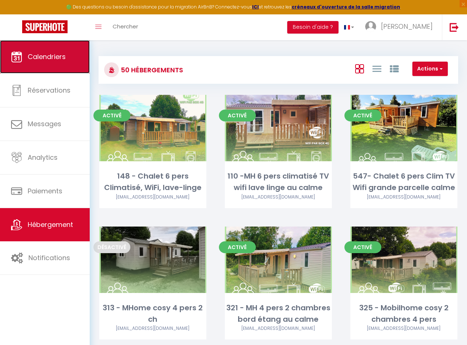
click at [69, 69] on link "Calendriers" at bounding box center [45, 56] width 90 height 33
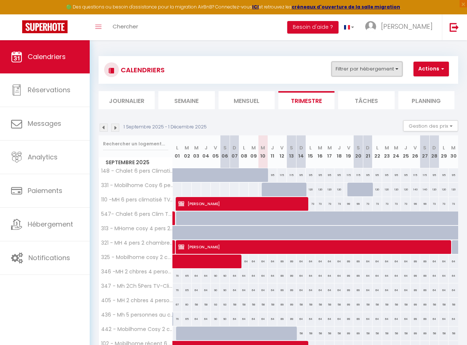
click at [349, 66] on button "Filtrer par hébergement" at bounding box center [366, 69] width 71 height 15
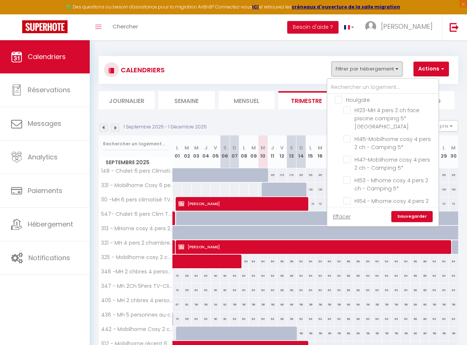
scroll to position [648, 0]
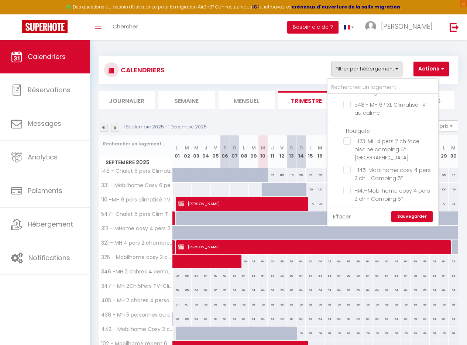
click at [340, 134] on input "Houlgate" at bounding box center [390, 130] width 111 height 7
checkbox input "true"
checkbox input "false"
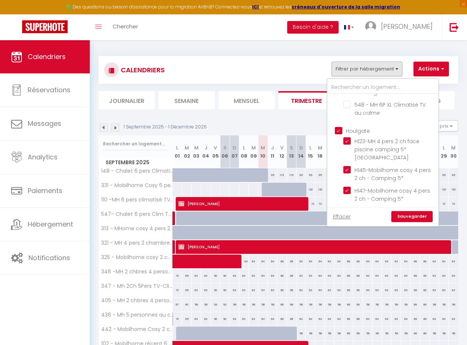
checkbox input "false"
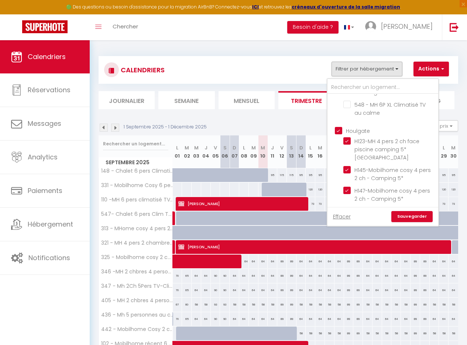
checkbox input "false"
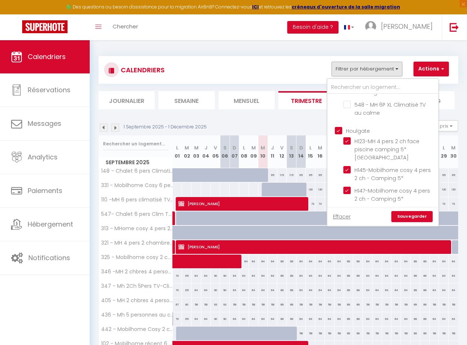
checkbox input "false"
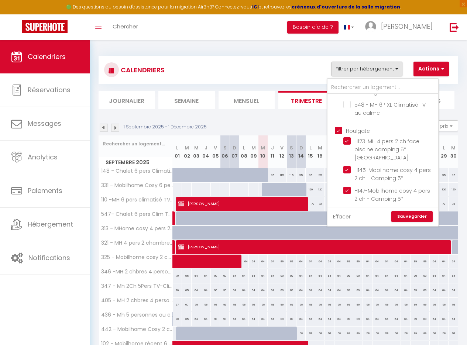
checkbox input "false"
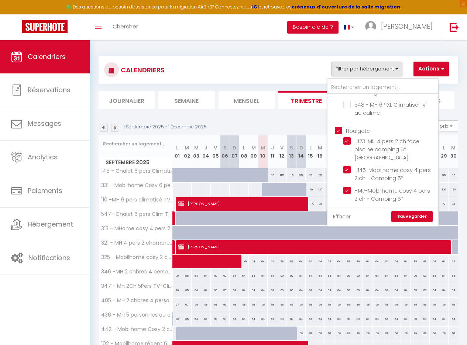
checkbox input "false"
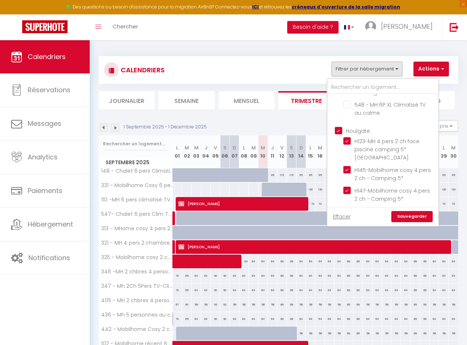
checkbox input "false"
checkbox input "true"
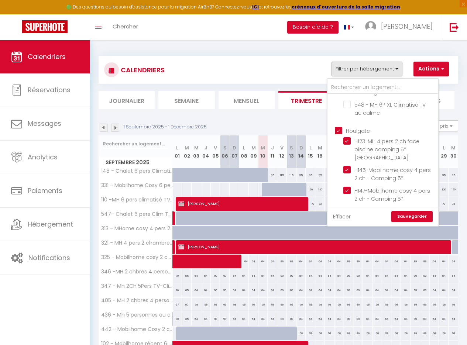
checkbox input "true"
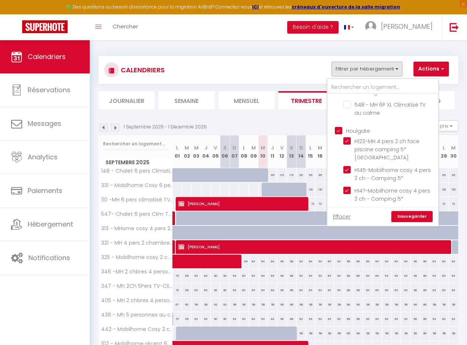
checkbox input "true"
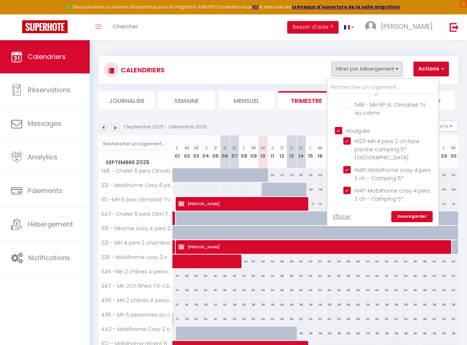
checkbox input "true"
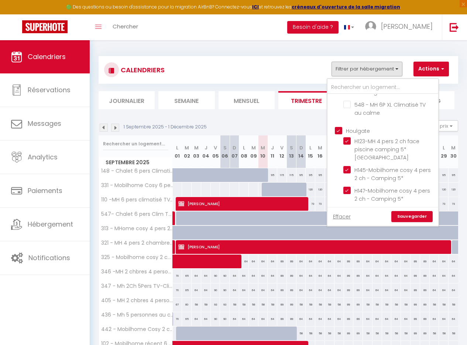
checkbox input "true"
checkbox input "false"
click at [415, 216] on link "Sauvegarder" at bounding box center [411, 216] width 41 height 11
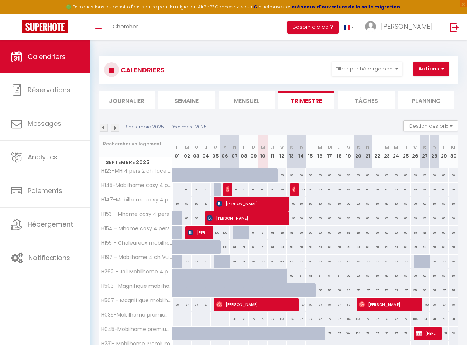
click at [422, 306] on div "95" at bounding box center [425, 305] width 10 height 14
type input "95"
type input "Sam 27 Septembre 2025"
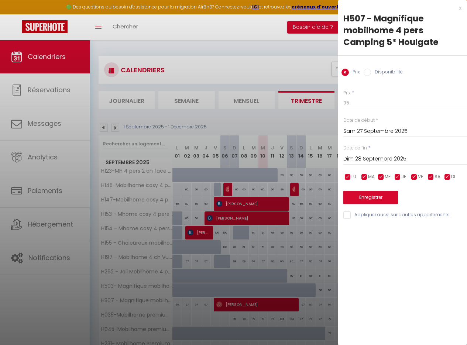
click at [380, 158] on input "Dim 28 Septembre 2025" at bounding box center [405, 159] width 124 height 10
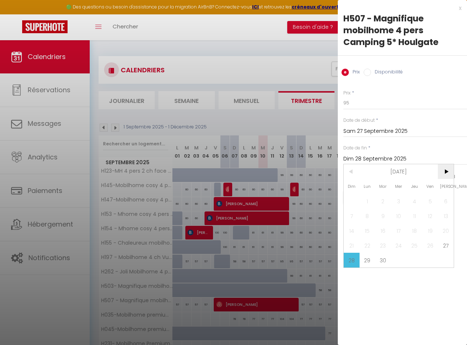
click at [446, 173] on span ">" at bounding box center [445, 171] width 16 height 15
click at [430, 263] on span "31" at bounding box center [430, 260] width 16 height 15
type input "Ven 31 Octobre 2025"
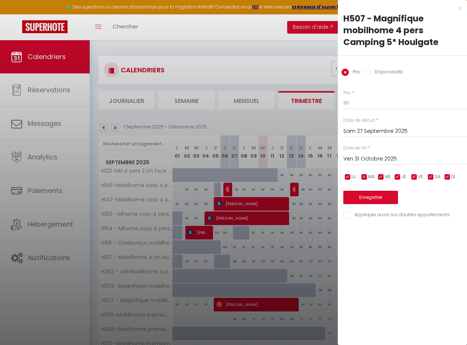
click at [363, 73] on div "Prix Disponibilité" at bounding box center [401, 68] width 129 height 25
click at [366, 72] on input "Disponibilité" at bounding box center [366, 72] width 7 height 7
radio input "true"
radio input "false"
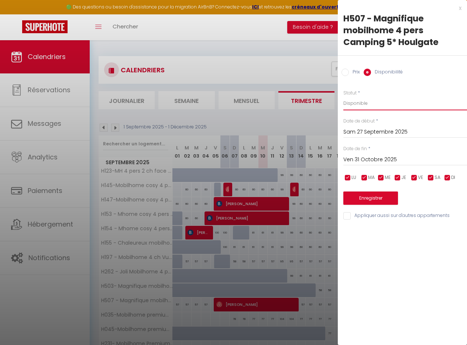
click at [359, 103] on select "Disponible Indisponible" at bounding box center [405, 103] width 124 height 14
select select "0"
click at [343, 96] on select "Disponible Indisponible" at bounding box center [405, 103] width 124 height 14
click at [381, 198] on button "Enregistrer" at bounding box center [370, 197] width 55 height 13
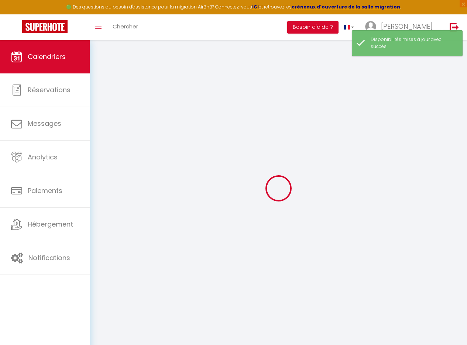
select select
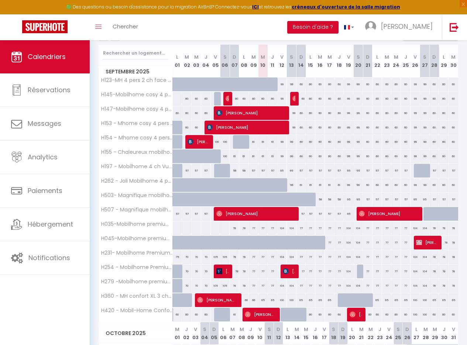
scroll to position [92, 0]
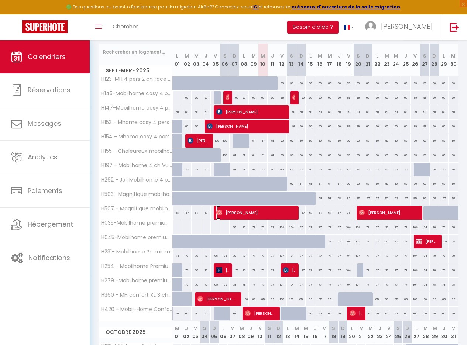
click at [270, 215] on span "Tanja Dobios" at bounding box center [254, 212] width 77 height 14
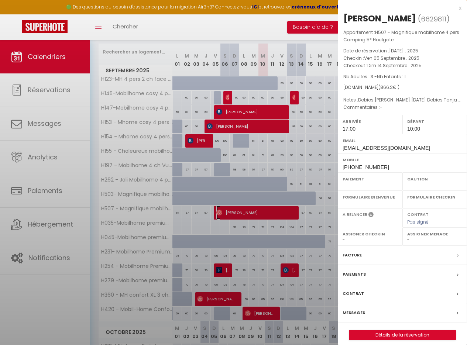
select select "OK"
select select "1"
select select "0"
select select "1"
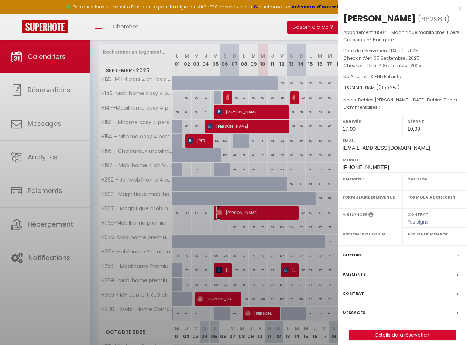
select select
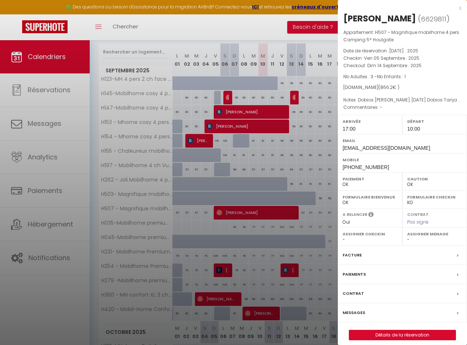
click at [306, 163] on div at bounding box center [233, 172] width 467 height 345
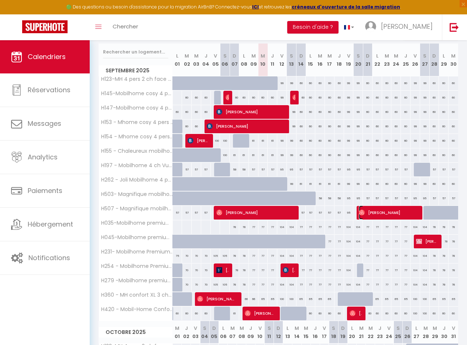
click at [382, 208] on span "Jeremie Bisard" at bounding box center [387, 212] width 58 height 14
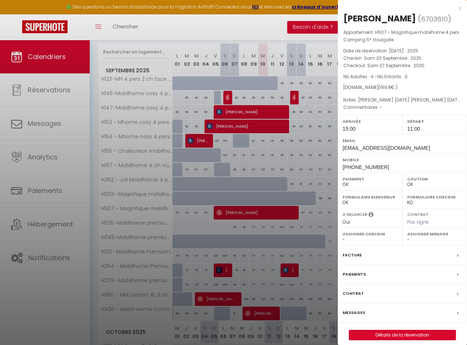
click at [317, 148] on div at bounding box center [233, 172] width 467 height 345
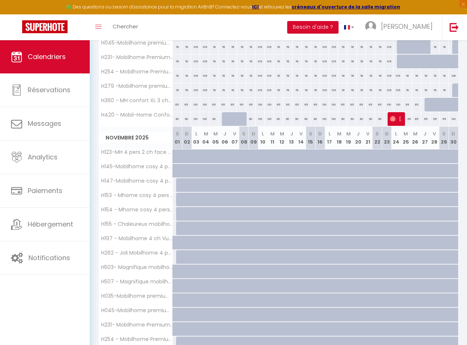
scroll to position [332, 0]
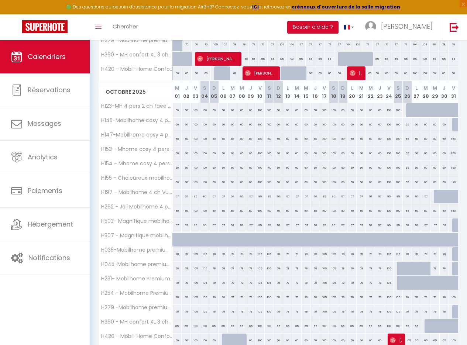
click at [268, 241] on div at bounding box center [272, 244] width 9 height 14
select select "1"
type input "Sam 11 Octobre 2025"
type input "Dim 12 Octobre 2025"
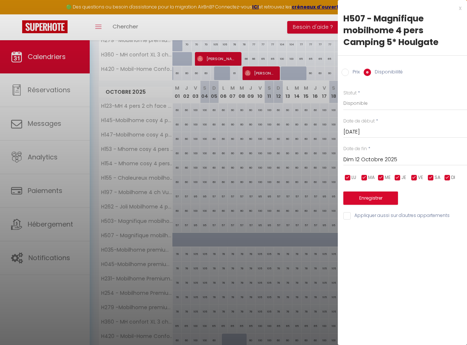
click at [350, 133] on input "Sam 11 Octobre 2025" at bounding box center [405, 132] width 124 height 10
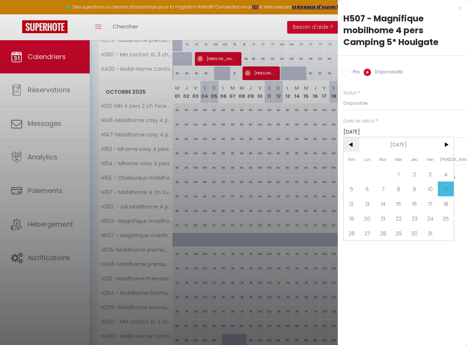
click at [353, 143] on span "<" at bounding box center [351, 144] width 16 height 15
click at [432, 190] on span "12" at bounding box center [430, 188] width 16 height 15
type input "Ven 12 Septembre 2025"
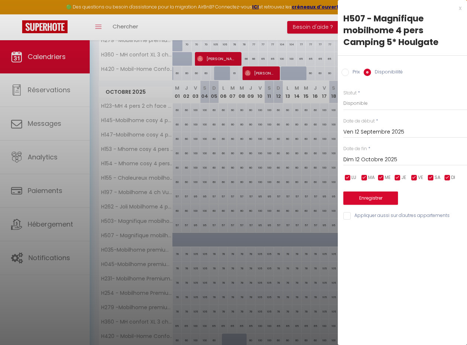
click at [373, 159] on input "Dim 12 Octobre 2025" at bounding box center [405, 160] width 124 height 10
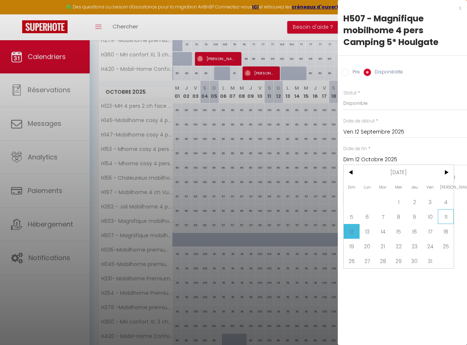
click at [447, 216] on span "11" at bounding box center [445, 216] width 16 height 15
type input "Sam 11 Octobre 2025"
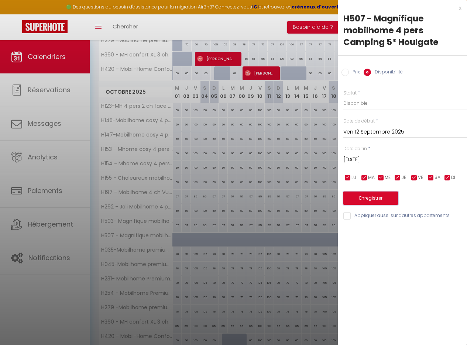
click at [372, 198] on button "Enregistrer" at bounding box center [370, 197] width 55 height 13
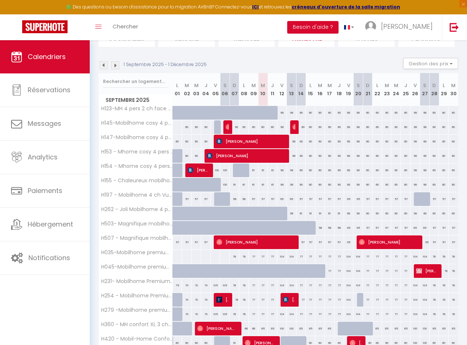
scroll to position [0, 0]
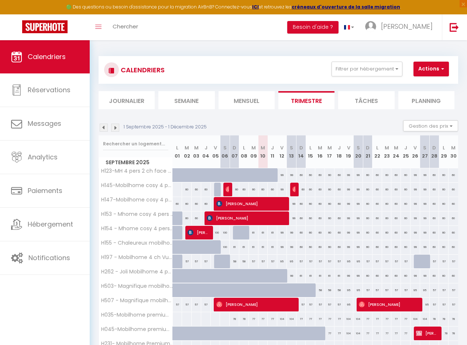
click at [103, 128] on img at bounding box center [104, 128] width 8 height 8
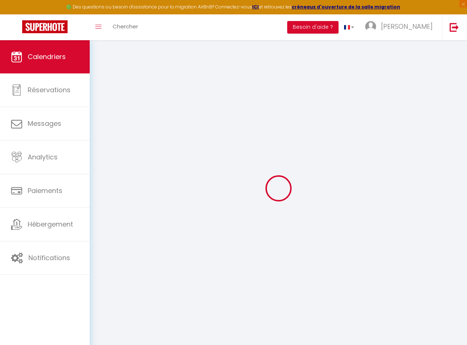
scroll to position [40, 0]
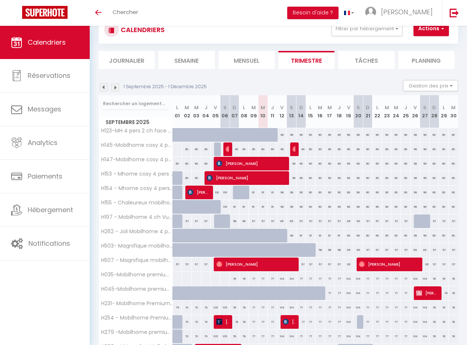
click at [103, 87] on img at bounding box center [104, 87] width 8 height 8
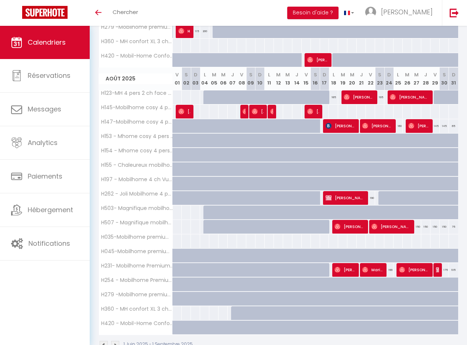
scroll to position [624, 0]
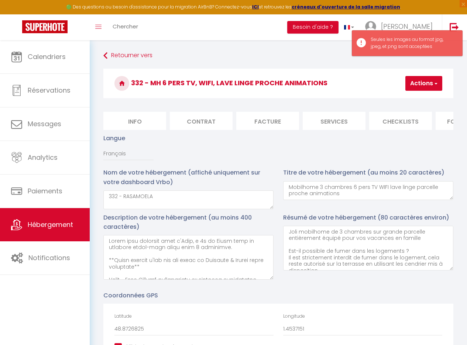
select select "SHOWER_INDOOR_OR_OUTDOOR"
select select "50"
select select "44"
select select "54"
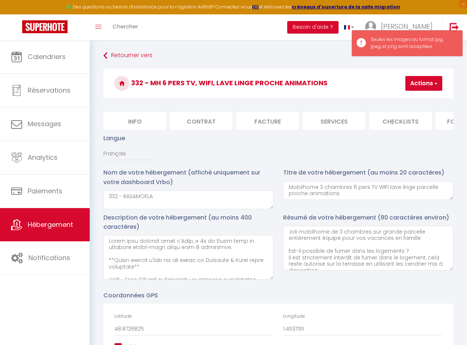
select select "OTHER_SLEEPING_AREA"
select select
select select "127"
select select "122"
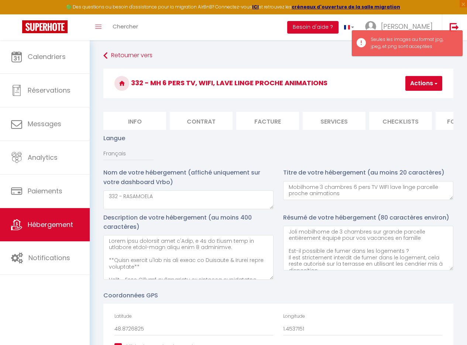
select select "60"
select select "108"
select select "85"
select select "PROPERTY_TYPE_BUNGALOW"
select select "EUR"
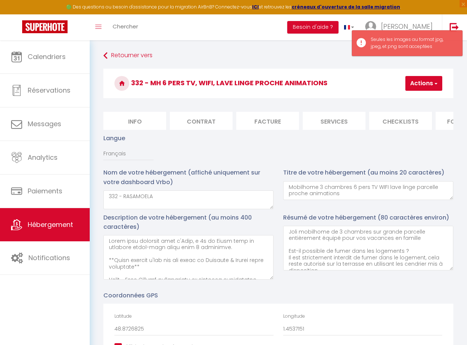
select select "21"
select select "74"
select select "5"
select select
select select "RELAXED"
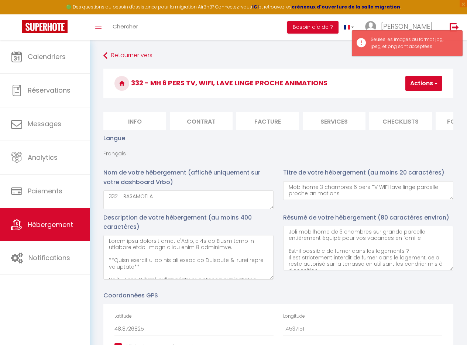
select select "PAYMENT_BY_INVOICE"
select select "15:00"
select select "10:00"
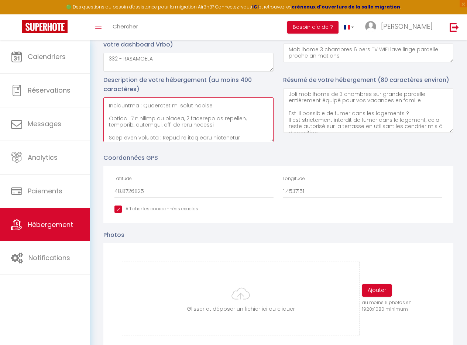
scroll to position [491, 0]
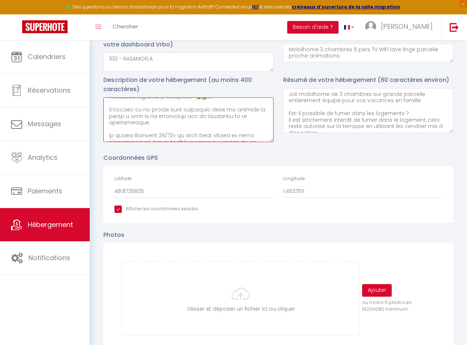
drag, startPoint x: 107, startPoint y: 107, endPoint x: 325, endPoint y: 194, distance: 234.1
paste textarea "🌿 Lorem ipsu dolorsit amet c’Adip, e seddoeius 1t in Utlab, etdo ma aliquaen ad…"
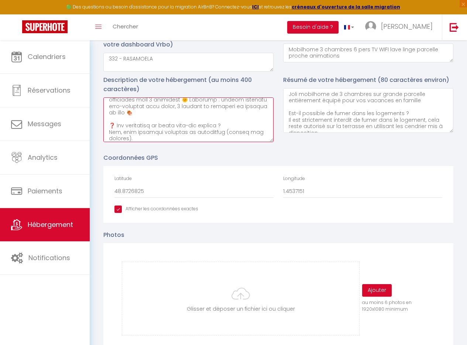
scroll to position [233, 0]
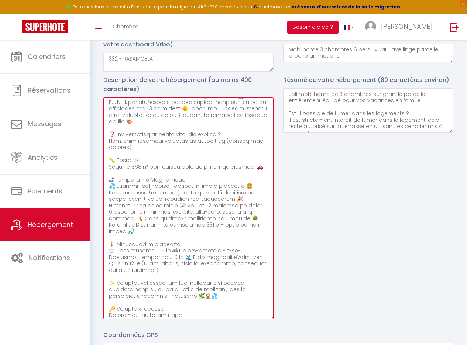
drag, startPoint x: 273, startPoint y: 148, endPoint x: 299, endPoint y: 327, distance: 180.8
click at [299, 323] on div "Description de votre hébergement (au moins 400 caractères) Résumé de votre hébe…" at bounding box center [277, 198] width 359 height 247
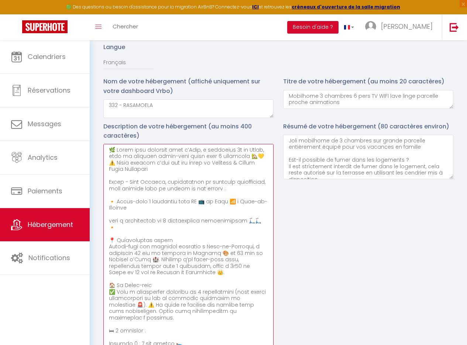
scroll to position [111, 0]
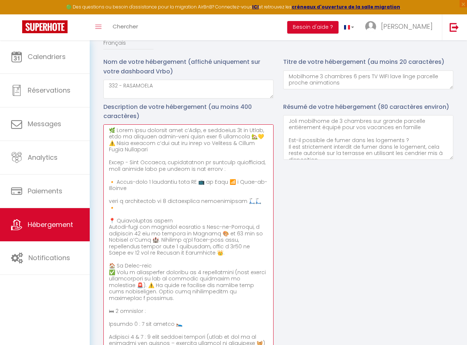
click at [217, 195] on textarea at bounding box center [188, 237] width 170 height 227
click at [231, 194] on textarea at bounding box center [188, 237] width 170 height 227
drag, startPoint x: 258, startPoint y: 214, endPoint x: 106, endPoint y: 213, distance: 152.0
click at [106, 213] on textarea at bounding box center [188, 237] width 170 height 227
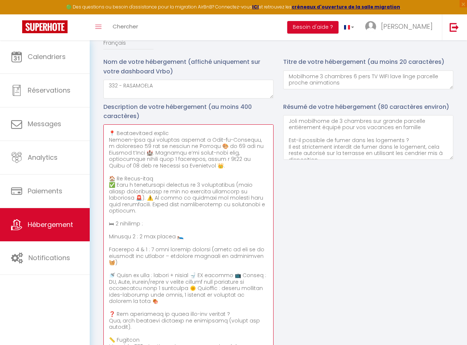
scroll to position [69, 0]
drag, startPoint x: 264, startPoint y: 216, endPoint x: 101, endPoint y: 195, distance: 164.0
click at [101, 195] on div "Description de votre hébergement (au moins 400 caractères)" at bounding box center [188, 228] width 180 height 253
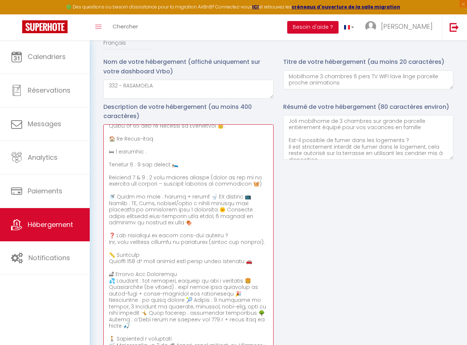
scroll to position [113, 0]
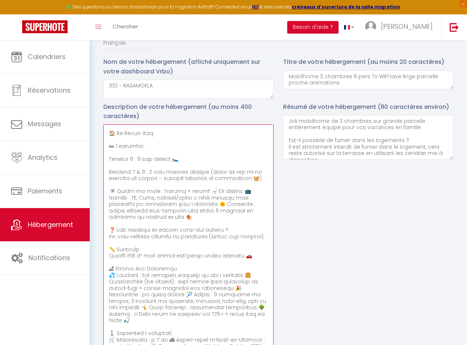
click at [200, 203] on textarea at bounding box center [188, 237] width 170 height 227
click at [149, 211] on textarea at bounding box center [188, 237] width 170 height 227
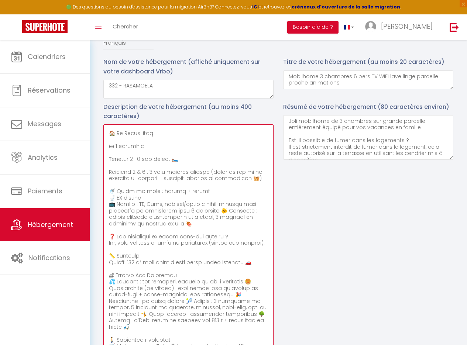
click at [211, 222] on textarea at bounding box center [188, 237] width 170 height 227
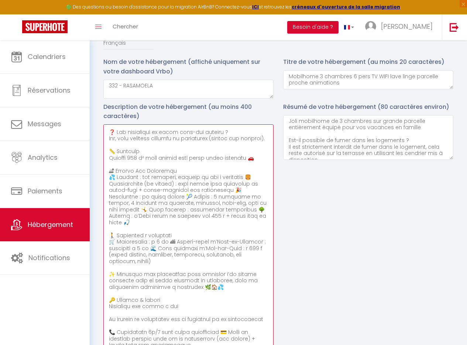
scroll to position [231, 0]
click at [250, 185] on textarea at bounding box center [188, 237] width 170 height 227
click at [184, 202] on textarea at bounding box center [188, 237] width 170 height 227
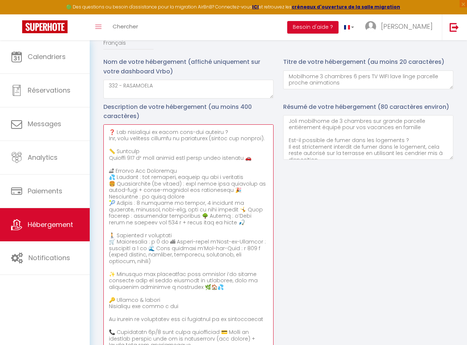
click at [164, 221] on textarea at bounding box center [188, 237] width 170 height 227
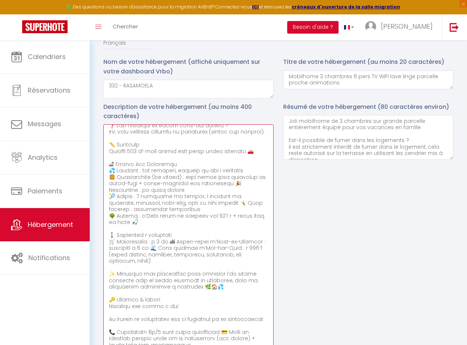
click at [208, 214] on textarea at bounding box center [188, 237] width 170 height 227
click at [170, 254] on textarea at bounding box center [188, 237] width 170 height 227
click at [242, 260] on textarea at bounding box center [188, 237] width 170 height 227
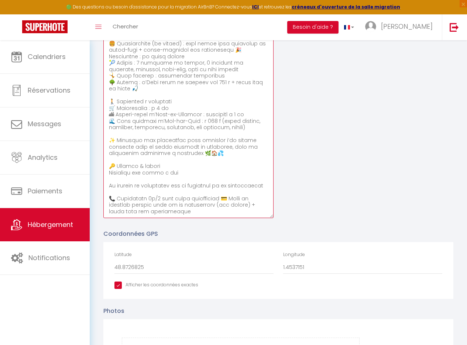
scroll to position [237, 0]
drag, startPoint x: 248, startPoint y: 211, endPoint x: 254, endPoint y: 229, distance: 19.0
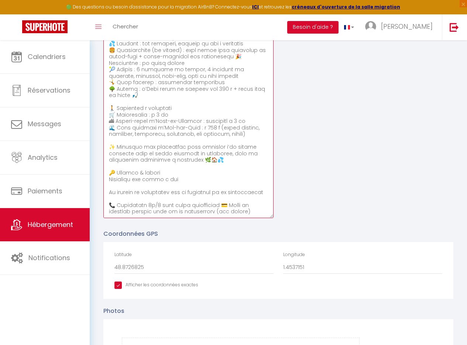
scroll to position [251, 0]
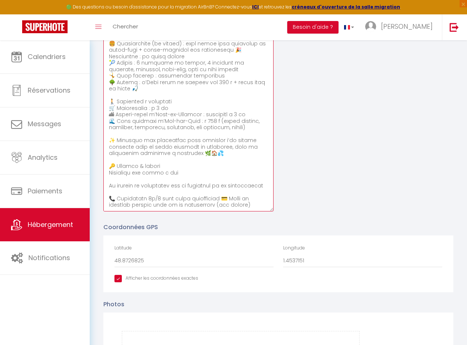
click at [109, 189] on textarea at bounding box center [188, 97] width 170 height 227
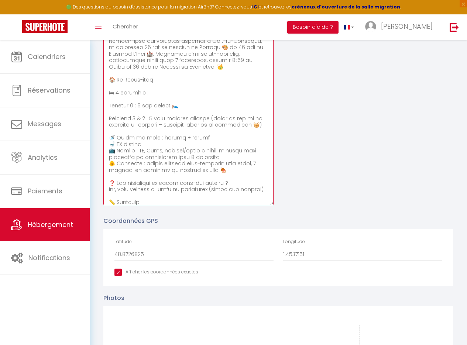
scroll to position [19, 0]
type textarea "🌿 Lorem ipsu dolorsit amet c’Adip, e seddoeius 1t in Utlab, etdo ma aliquaen ad…"
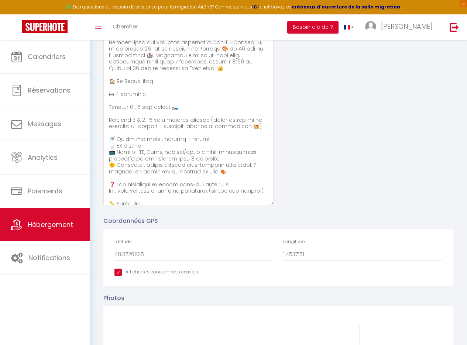
click at [378, 150] on div "Résumé de votre hébergement (80 caractères environ) Joli mobilhome de 3 chambre…" at bounding box center [368, 82] width 180 height 253
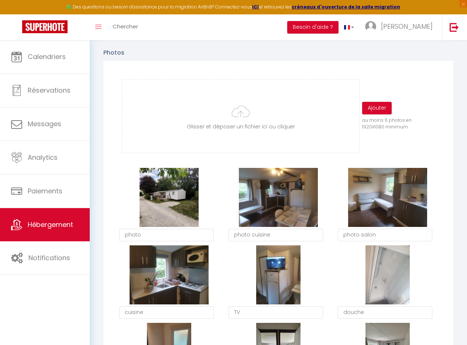
scroll to position [500, 0]
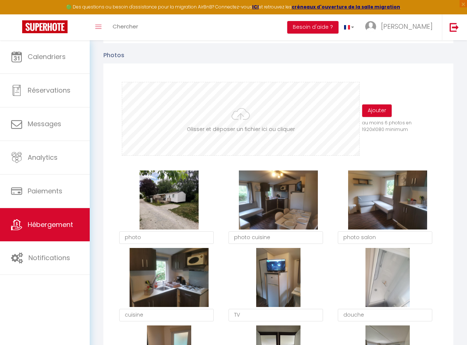
click at [266, 123] on input "file" at bounding box center [240, 118] width 237 height 73
type input "C:\fakepath\IMG_20241014_132952.jpg"
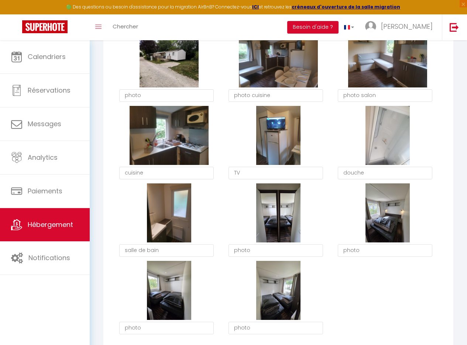
scroll to position [576, 0]
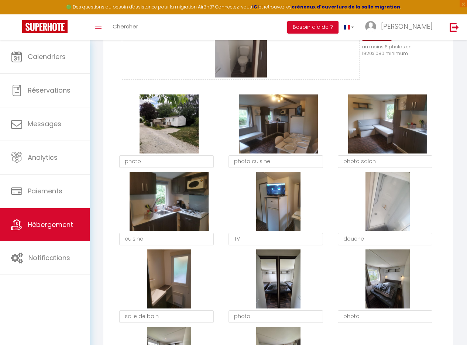
click at [385, 41] on button "Ajouter" at bounding box center [377, 34] width 30 height 13
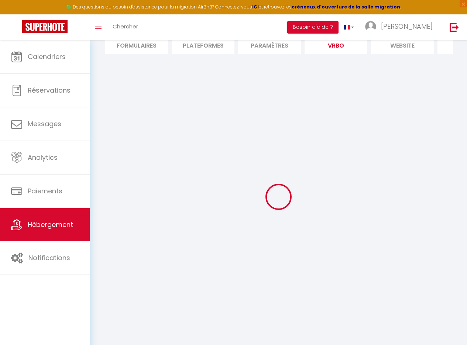
select select "SHOWER_INDOOR_OR_OUTDOOR"
select select "50"
select select "44"
select select "54"
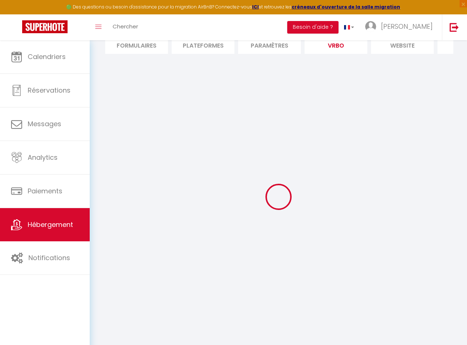
select select "OTHER_SLEEPING_AREA"
select select
select select "127"
select select "122"
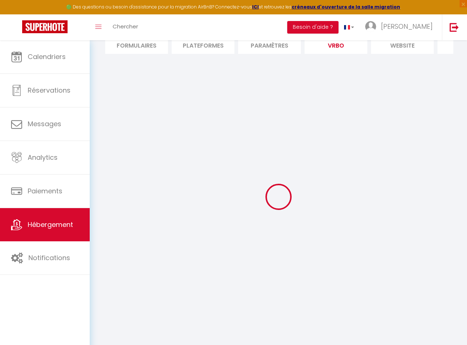
select select "60"
select select "108"
select select "85"
select select "PROPERTY_TYPE_BUNGALOW"
select select "EUR"
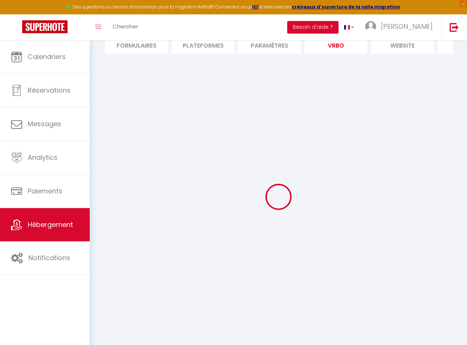
select select "21"
select select "74"
select select "5"
select select
select select "RELAXED"
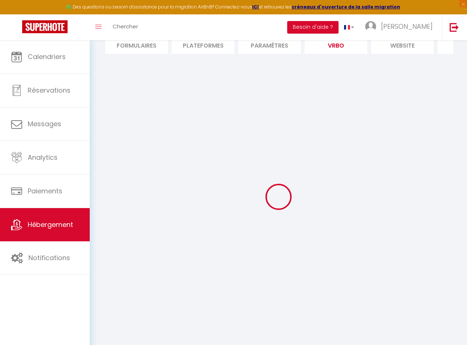
select select "PAYMENT_BY_INVOICE"
select select "15:00"
select select "10:00"
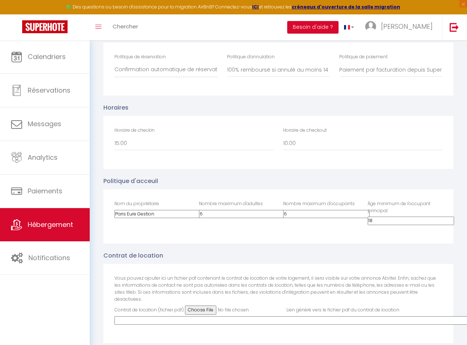
scroll to position [1552, 0]
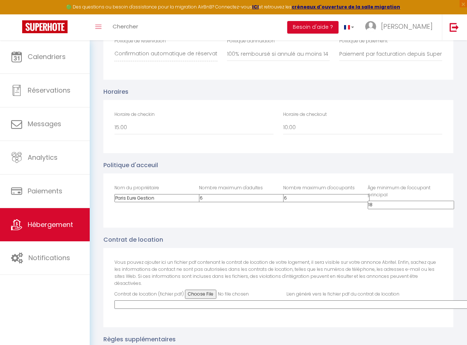
drag, startPoint x: 157, startPoint y: 197, endPoint x: 110, endPoint y: 196, distance: 47.6
click at [110, 196] on div "Nom du propriétaire Paris Eure Gestion" at bounding box center [152, 200] width 84 height 32
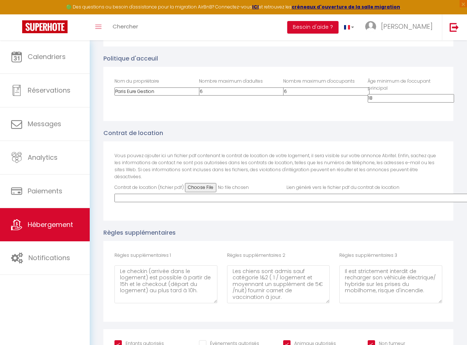
scroll to position [1673, 0]
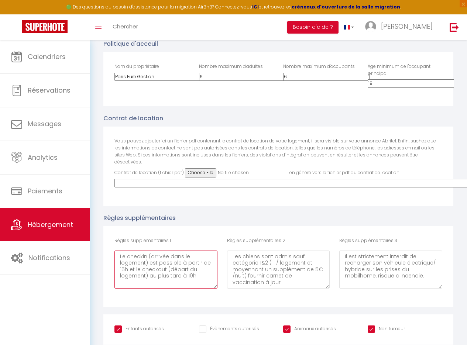
drag, startPoint x: 201, startPoint y: 269, endPoint x: 70, endPoint y: 234, distance: 135.6
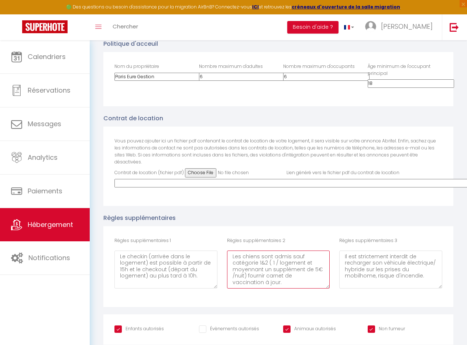
drag, startPoint x: 256, startPoint y: 274, endPoint x: 221, endPoint y: 238, distance: 50.9
click at [221, 239] on div "Règles supplémentaires 1 Le checkin (arrivée dans le logement) est possible à p…" at bounding box center [278, 266] width 337 height 59
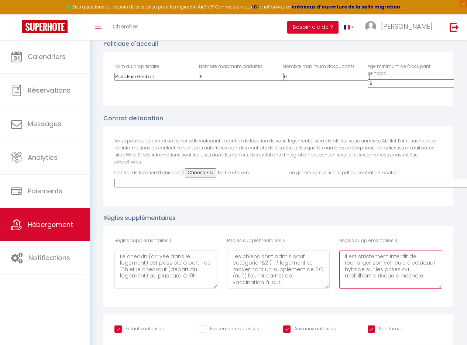
drag, startPoint x: 433, startPoint y: 267, endPoint x: 305, endPoint y: 223, distance: 134.8
click at [306, 226] on div "Règles supplémentaires 1 Le checkin (arrivée dans le logement) est possible à p…" at bounding box center [278, 266] width 350 height 81
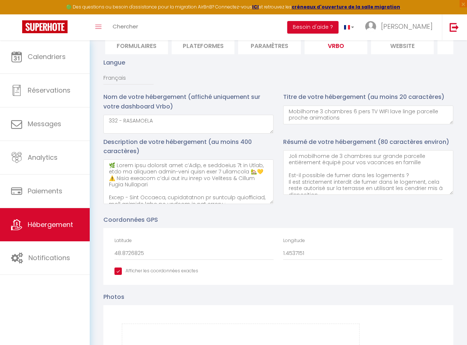
scroll to position [0, 0]
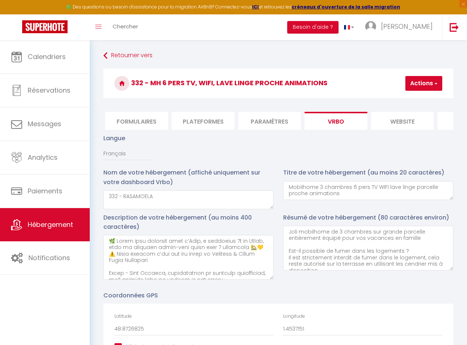
click at [421, 84] on button "Actions" at bounding box center [423, 83] width 37 height 15
click at [416, 98] on input "Enregistrer" at bounding box center [404, 99] width 27 height 7
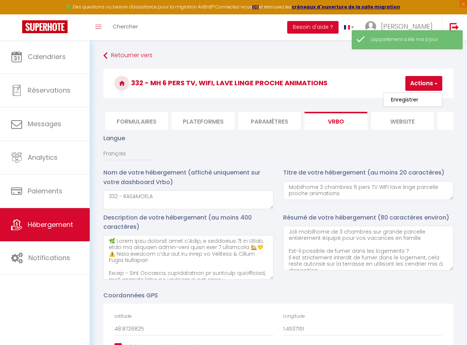
click at [395, 118] on li "website" at bounding box center [402, 121] width 63 height 18
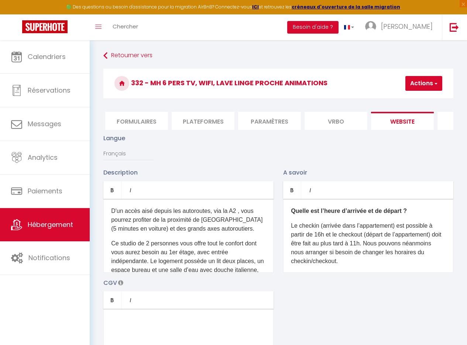
click at [344, 124] on li "Vrbo" at bounding box center [335, 121] width 63 height 18
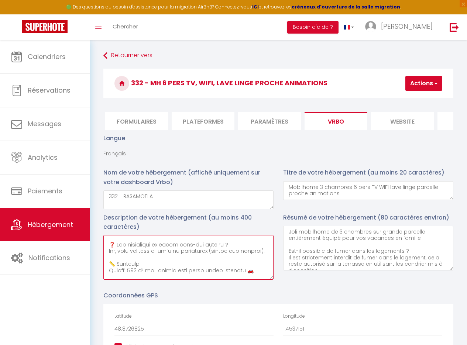
scroll to position [407, 0]
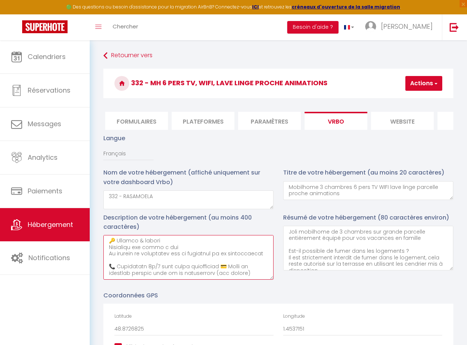
drag, startPoint x: 107, startPoint y: 246, endPoint x: 300, endPoint y: 305, distance: 201.8
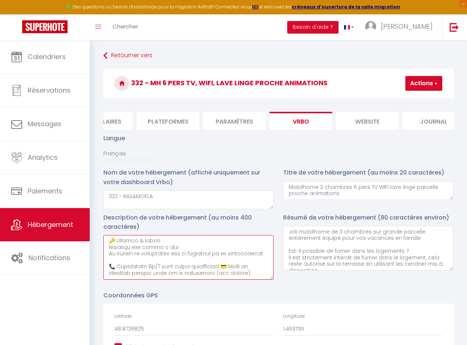
scroll to position [0, 381]
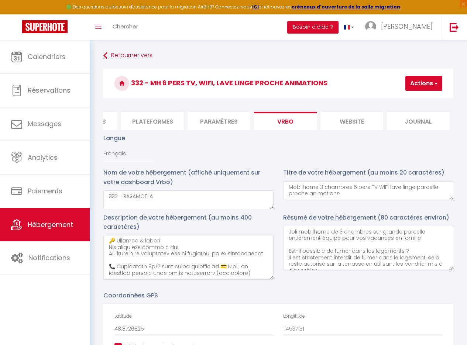
click at [144, 124] on li "Plateformes" at bounding box center [152, 121] width 63 height 18
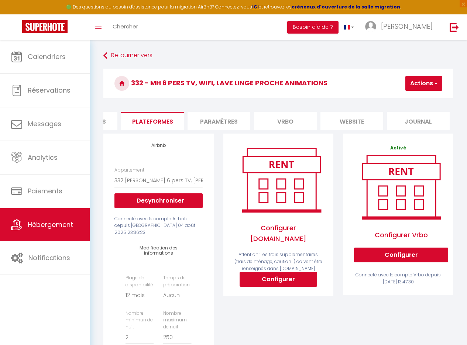
click at [343, 120] on li "website" at bounding box center [351, 121] width 63 height 18
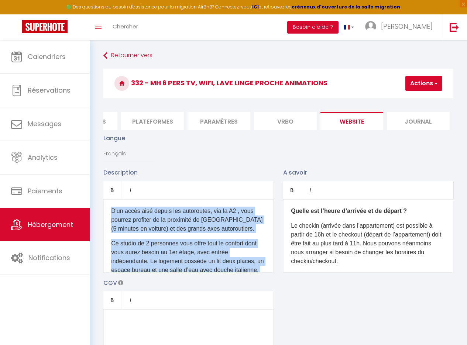
scroll to position [129, 0]
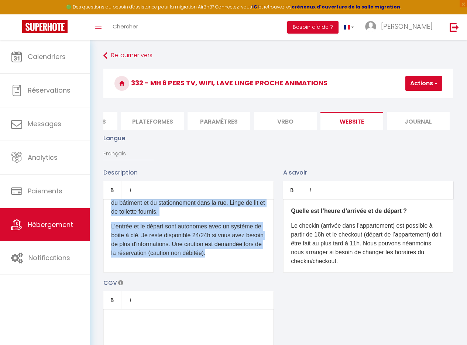
drag, startPoint x: 110, startPoint y: 216, endPoint x: 401, endPoint y: 302, distance: 303.1
click at [401, 303] on div "Description Bold Italic Rich text editor D'un accès aisé depuis les autoroutes,…" at bounding box center [277, 275] width 359 height 214
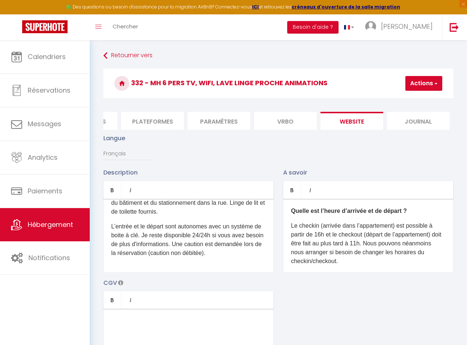
scroll to position [0, 0]
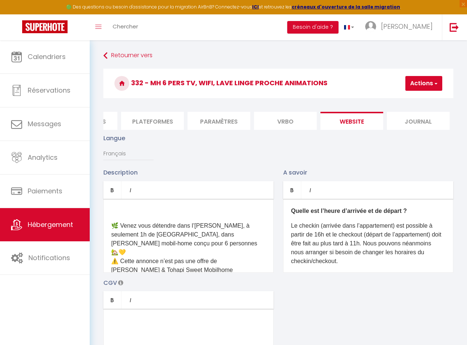
click at [111, 231] on p "🌿 Venez vous détendre dans l’[PERSON_NAME], à seulement 1h de [GEOGRAPHIC_DATA]…" at bounding box center [188, 247] width 155 height 53
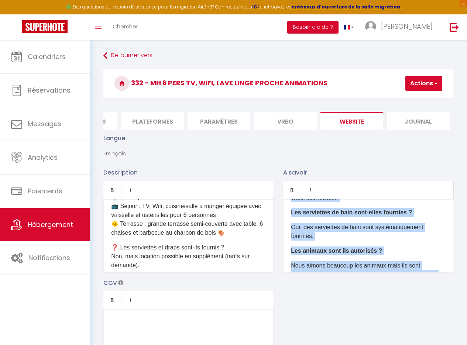
scroll to position [132, 0]
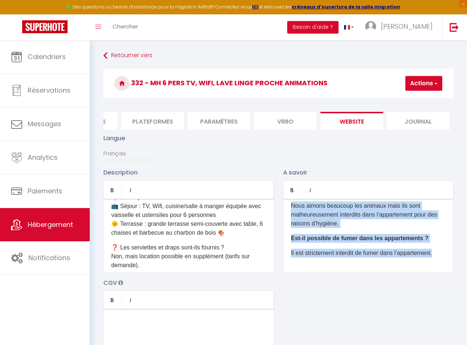
drag, startPoint x: 288, startPoint y: 212, endPoint x: 524, endPoint y: 306, distance: 254.6
click at [466, 306] on html "🟢 Des questions ou besoin d'assistance pour la migration AirBnB? Connectez-vous…" at bounding box center [233, 172] width 467 height 345
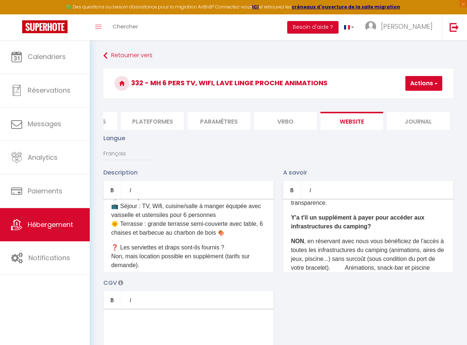
scroll to position [0, 0]
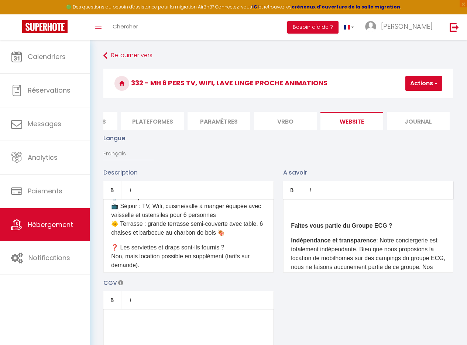
click at [291, 229] on b "Faites vous partie du Groupe ECG ?" at bounding box center [341, 225] width 101 height 6
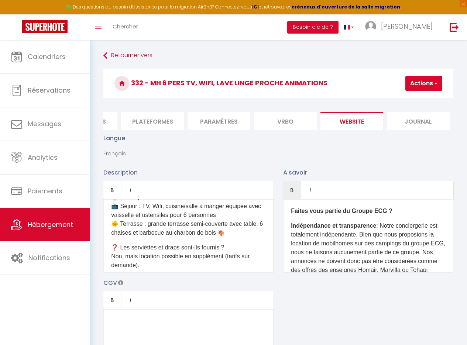
click at [312, 253] on p "Indépendance et transparence : Notre conciergerie est totalement indépendante. …" at bounding box center [368, 252] width 155 height 62
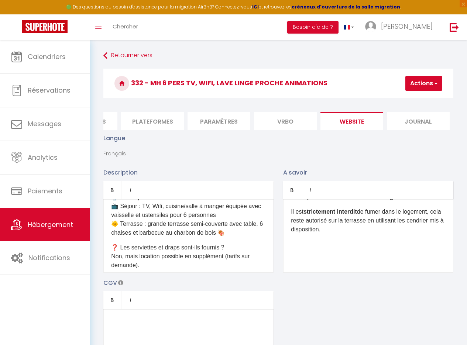
scroll to position [427, 0]
click at [298, 273] on div "Faites vous partie du Groupe ECG ? Indépendance et transparence : Notre concier…" at bounding box center [368, 236] width 170 height 74
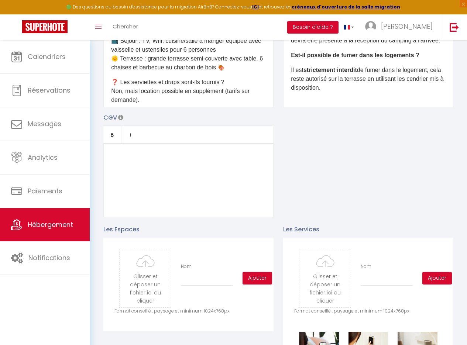
scroll to position [175, 0]
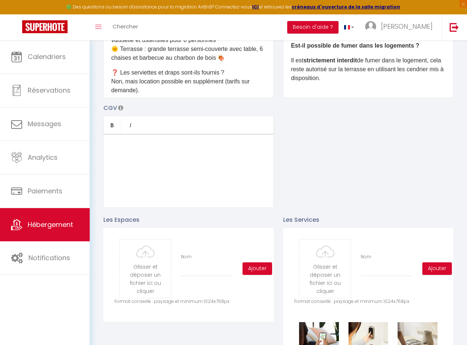
click at [161, 170] on div at bounding box center [188, 171] width 170 height 74
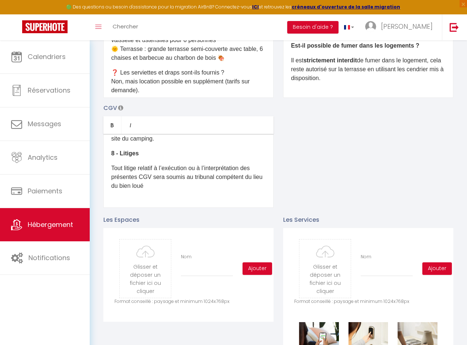
scroll to position [383, 0]
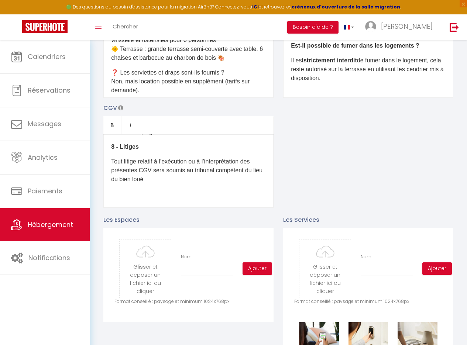
click at [114, 208] on div "​ 1 - Objet Les présentes Conditions Générales de Vente (CGV) régissent toutes …" at bounding box center [188, 171] width 170 height 74
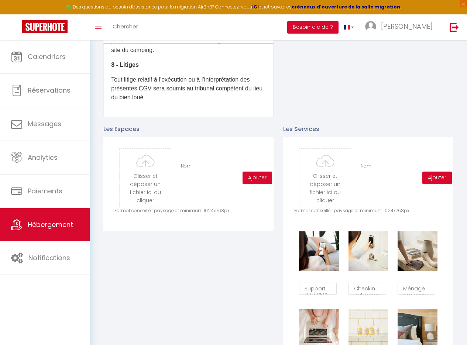
scroll to position [285, 0]
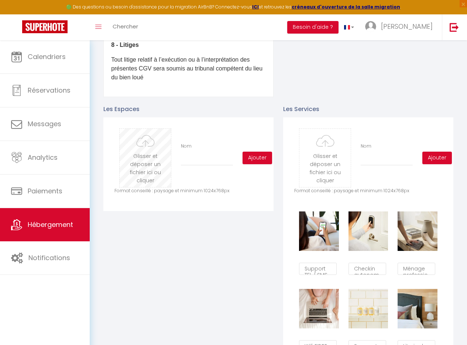
click at [159, 162] on input "file" at bounding box center [144, 158] width 51 height 58
type input "C:\fakepath\20250909_143348.jpg"
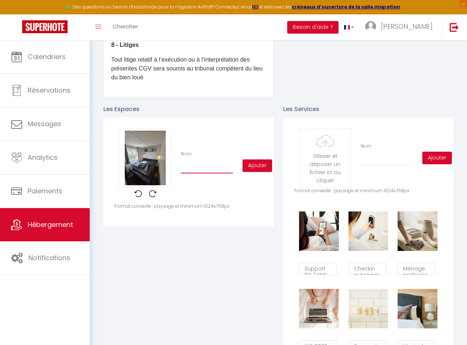
click at [191, 171] on input "Nom" at bounding box center [207, 166] width 52 height 13
type input "Mobilhome"
click at [259, 168] on button "Ajouter" at bounding box center [257, 165] width 30 height 13
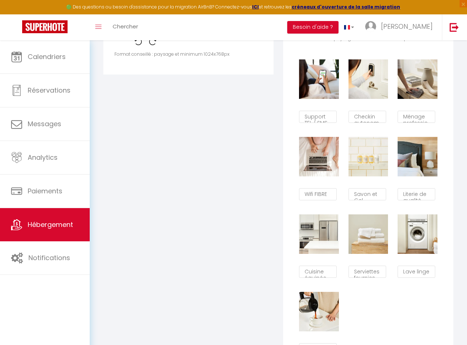
scroll to position [447, 0]
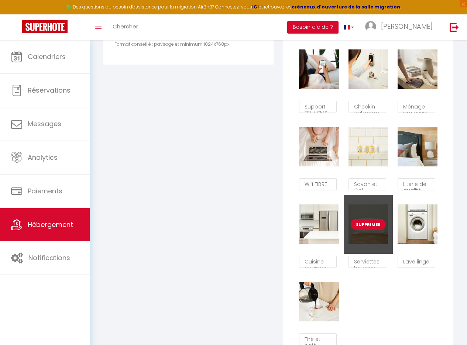
click at [370, 229] on button "Supprimer" at bounding box center [367, 224] width 35 height 11
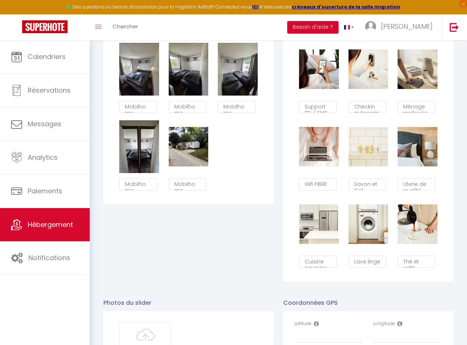
click at [417, 150] on button "Supprimer" at bounding box center [417, 146] width 35 height 11
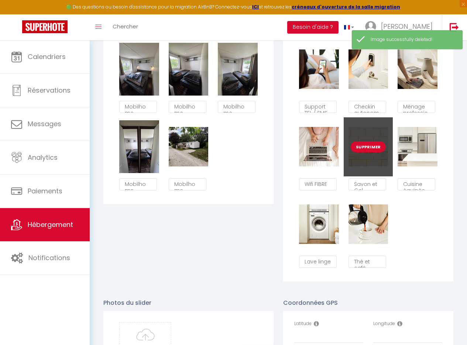
click at [370, 152] on button "Supprimer" at bounding box center [367, 146] width 35 height 11
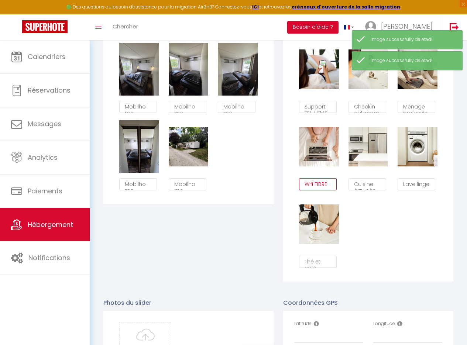
click at [330, 191] on textarea "Wifi FIBRE" at bounding box center [318, 184] width 38 height 13
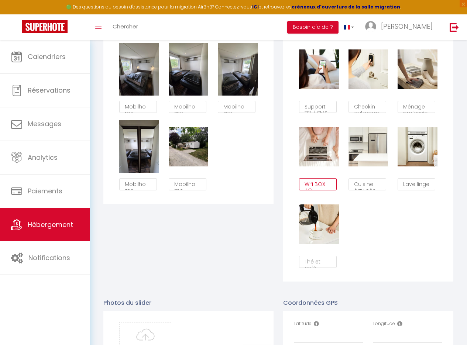
scroll to position [4, 0]
type textarea "Wifi BOX 4G"
click at [377, 249] on div "Supprimer Support TEL / SMS Supprimer Checkin autonome Supprimer Ménage profess…" at bounding box center [368, 156] width 148 height 232
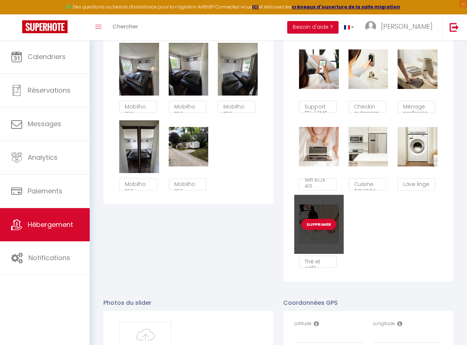
click at [326, 228] on button "Supprimer" at bounding box center [318, 224] width 35 height 11
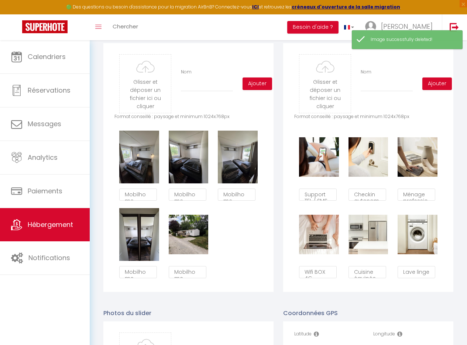
scroll to position [357, 0]
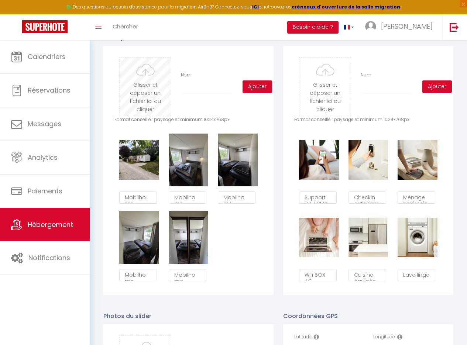
click at [150, 91] on input "file" at bounding box center [144, 87] width 51 height 58
type input "C:\fakepath\IMG_20241014_125543.jpg"
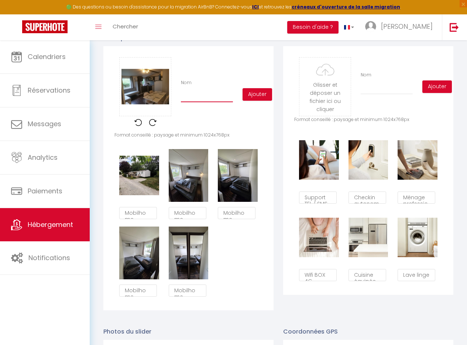
click at [201, 102] on input "Nom" at bounding box center [207, 95] width 52 height 13
type input "Mobilhome"
click at [251, 99] on button "Ajouter" at bounding box center [257, 94] width 30 height 13
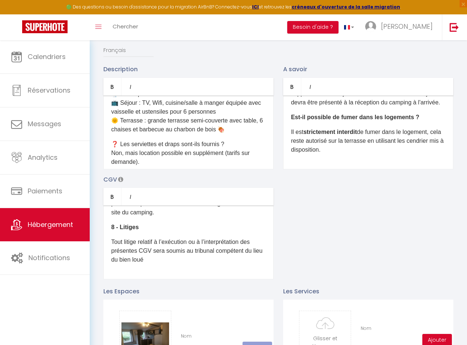
scroll to position [49, 0]
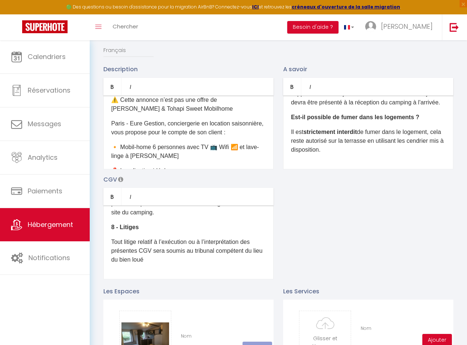
click at [320, 221] on div "Description Bold Italic Rich text editor 🌿 Venez vous détendre dans l’[PERSON_N…" at bounding box center [277, 172] width 359 height 214
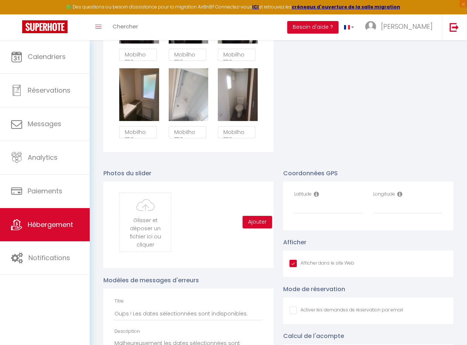
scroll to position [656, 0]
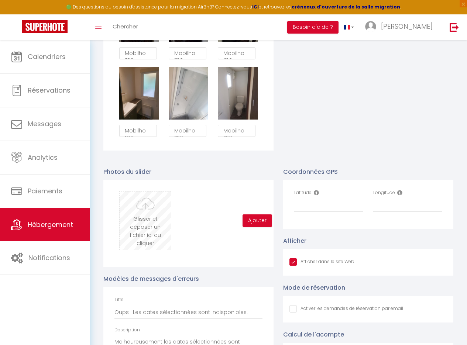
click at [156, 233] on input "file" at bounding box center [144, 220] width 51 height 58
type input "C:\fakepath\lesfontaines1.png"
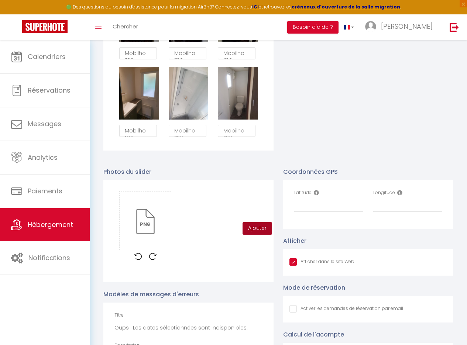
click at [256, 235] on button "Ajouter" at bounding box center [257, 228] width 30 height 13
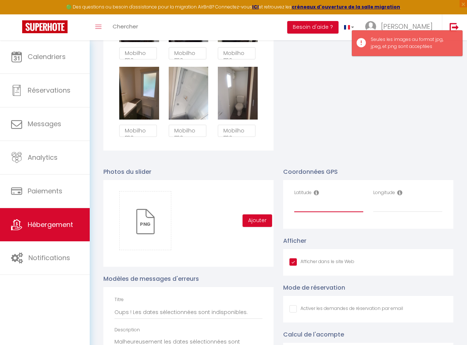
click at [322, 212] on input "Latitude" at bounding box center [328, 205] width 69 height 13
paste input "48.8726508"
type input "48.8726508"
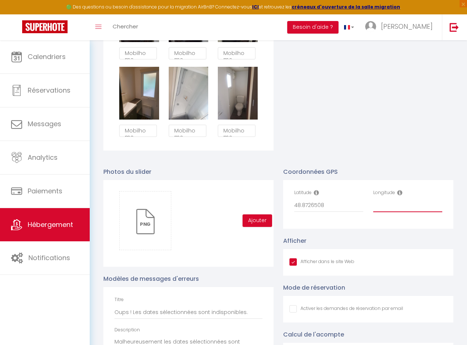
click at [384, 212] on input "Longitude" at bounding box center [407, 205] width 69 height 13
paste input "1.4550335"
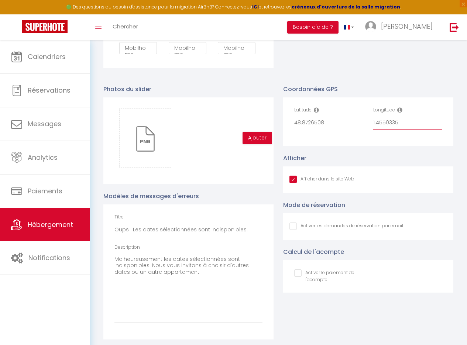
scroll to position [747, 0]
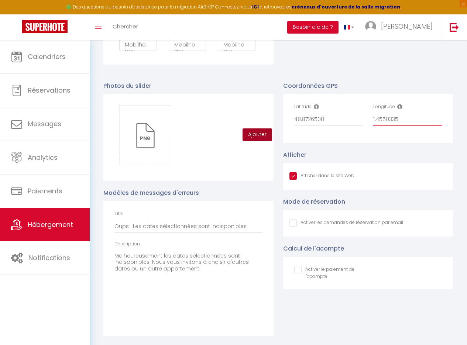
type input "1.4550335"
click at [263, 137] on button "Ajouter" at bounding box center [257, 134] width 30 height 13
click at [298, 271] on input "checkbox" at bounding box center [328, 269] width 69 height 7
checkbox input "true"
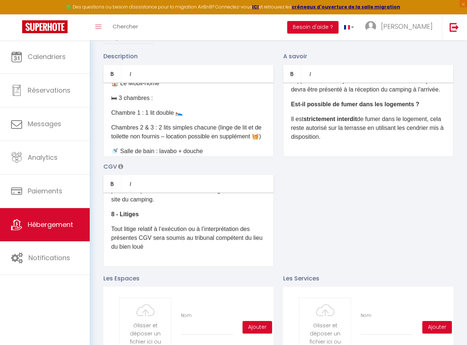
scroll to position [192, 0]
click at [109, 98] on div "🌿 Venez vous détendre dans l’[PERSON_NAME], à seulement 1h de [GEOGRAPHIC_DATA]…" at bounding box center [188, 120] width 170 height 74
click at [154, 97] on p "🛏 3 chambres :" at bounding box center [188, 97] width 155 height 9
click at [111, 108] on p "Chambre 1 : 1 lit double 🛌" at bounding box center [188, 112] width 155 height 9
click at [111, 123] on p "Chambres 2 & 3 : 2 lits simples chacune (linge de lit et de toilette non fourni…" at bounding box center [188, 132] width 155 height 18
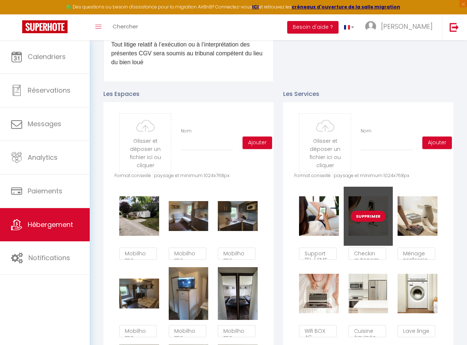
scroll to position [0, 0]
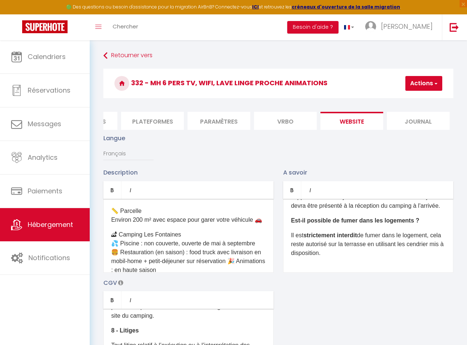
click at [414, 83] on button "Actions" at bounding box center [423, 83] width 37 height 15
click at [409, 101] on input "Enregistrer" at bounding box center [404, 99] width 27 height 7
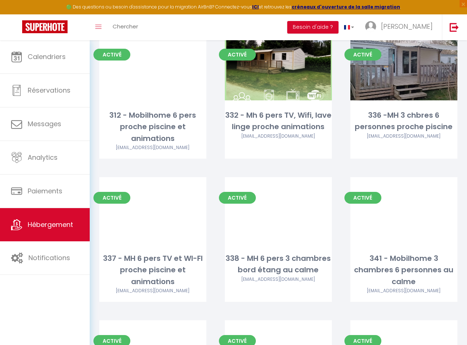
scroll to position [868, 0]
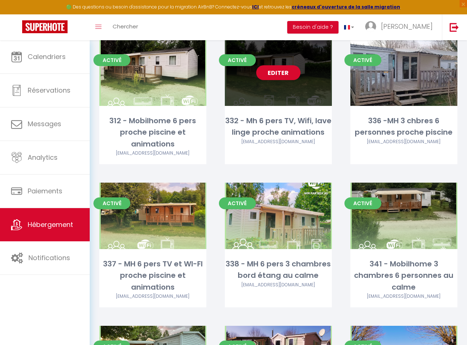
click at [274, 73] on link "Editer" at bounding box center [278, 72] width 44 height 15
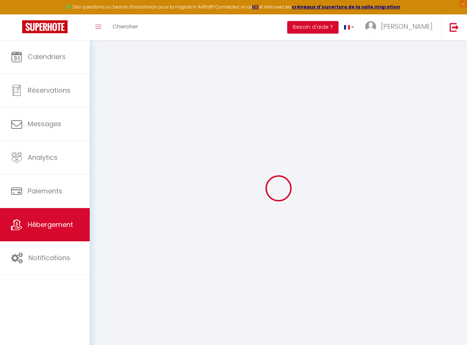
select select
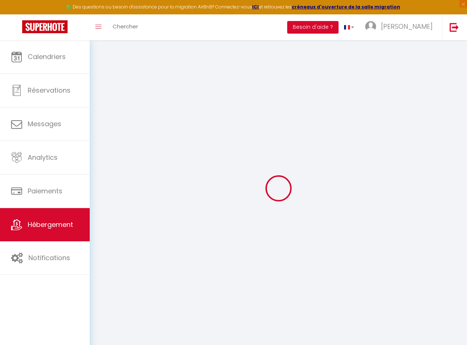
select select
checkbox input "false"
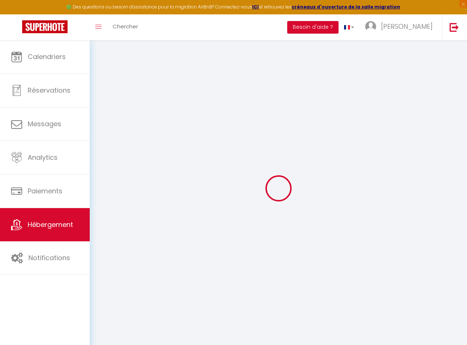
select select
type input "332 - Mh 6 pers TV, Wifi, lave linge proche animations"
type input "Malantoarisoa"
type input "Rasamoela"
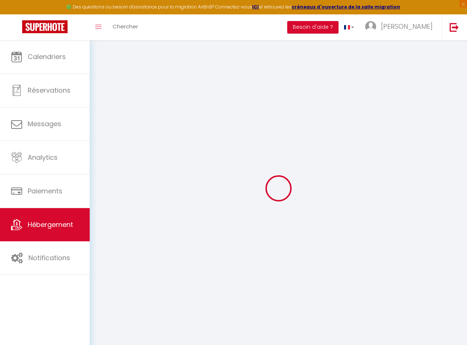
type input "Camping [PERSON_NAME], rue d'Ezy"
type input "27540"
type input "Ivry la Bataille"
select select "houses"
select select "6"
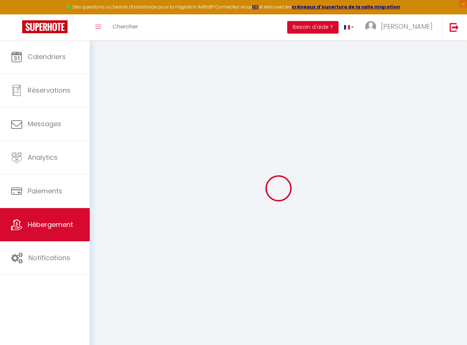
select select "3"
type input "80"
type input "0.60"
type input "500"
type input "10"
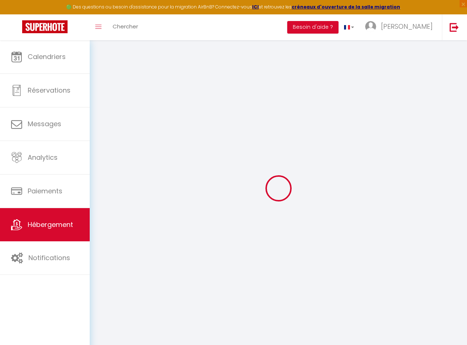
select select
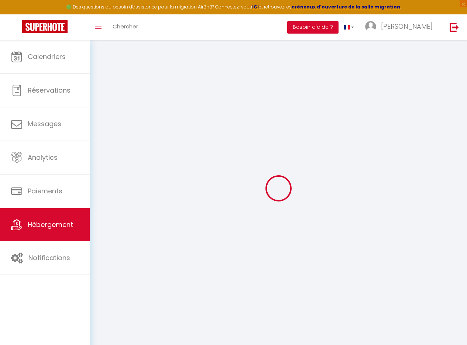
type input "Camping Les Fontaines, Rue d'Ezy"
type input "27540"
type input "[PERSON_NAME]"
type input "[EMAIL_ADDRESS][DOMAIN_NAME]"
select select "13101"
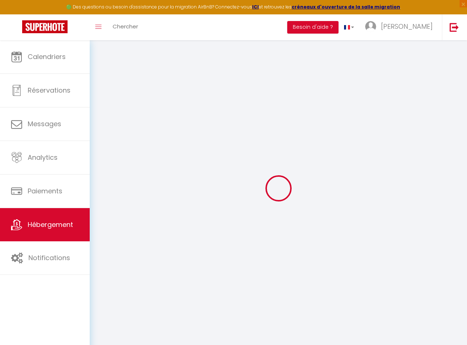
checkbox input "false"
checkbox input "true"
type input "0"
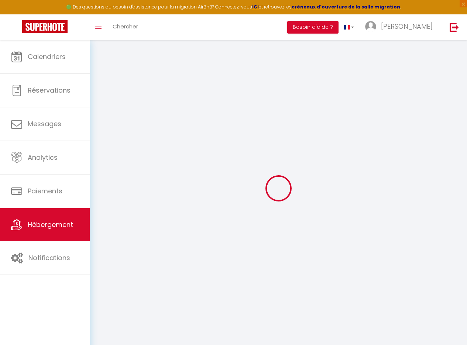
type input "0"
select select
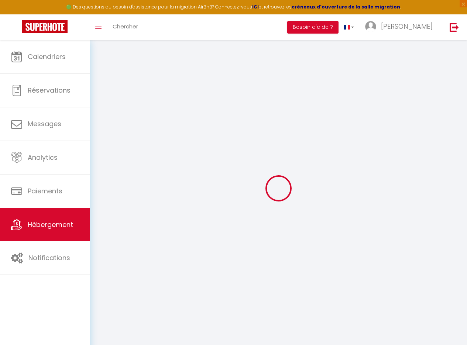
select select
checkbox input "false"
checkbox input "true"
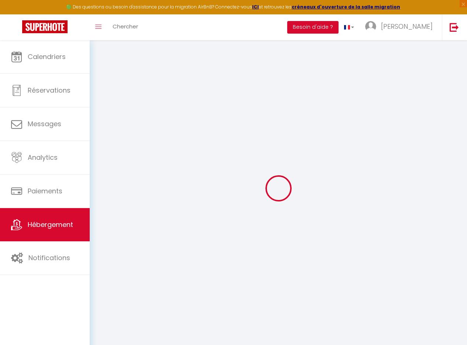
checkbox input "true"
select select
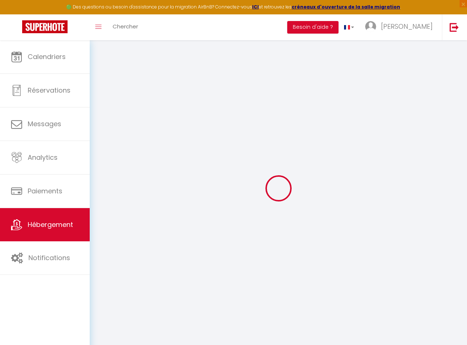
select select
checkbox input "false"
checkbox input "true"
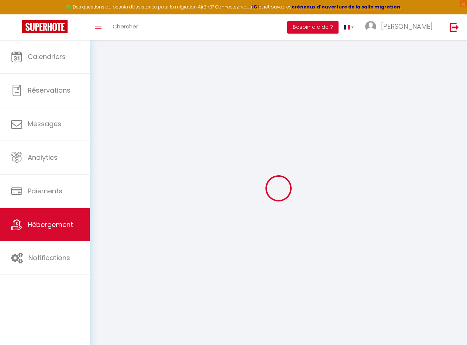
checkbox input "false"
checkbox input "true"
select select "bungalow"
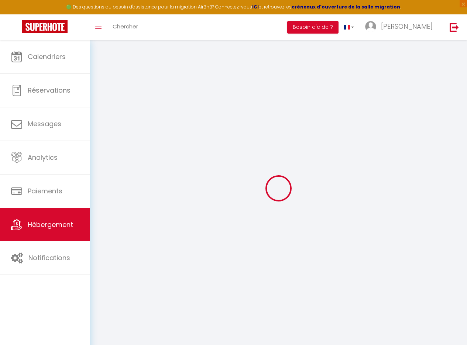
select select "15:00"
select select "19:00"
select select "10:00"
select select "30"
select select "120"
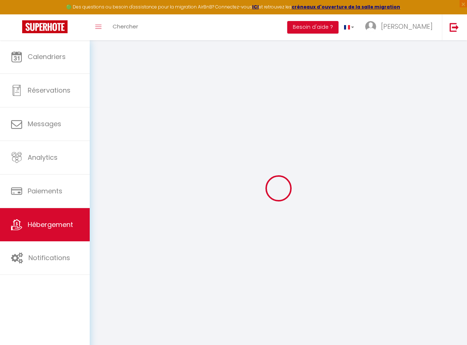
checkbox input "false"
checkbox input "true"
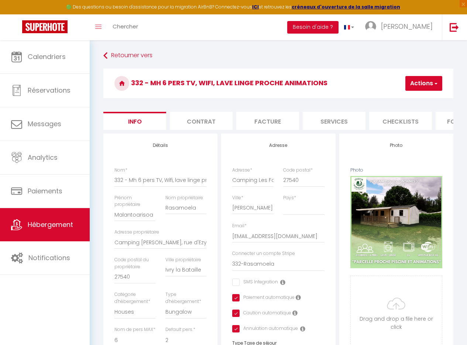
checkbox input "false"
checkbox input "true"
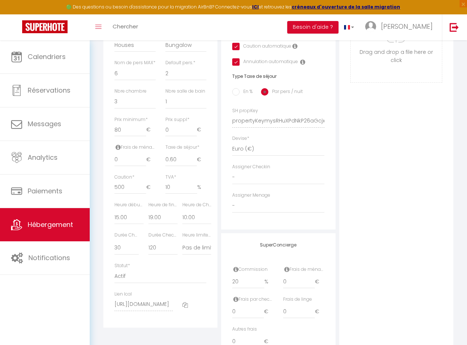
scroll to position [311, 0]
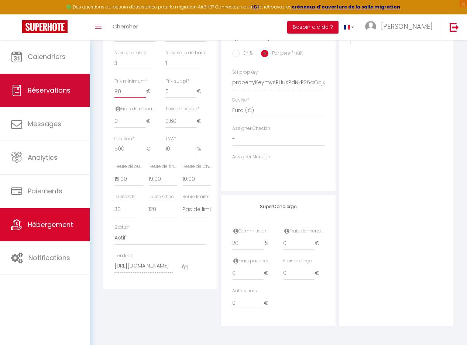
drag, startPoint x: 124, startPoint y: 97, endPoint x: 87, endPoint y: 100, distance: 37.0
click at [87, 100] on div "🟢 Des questions ou besoin d'assistance pour la migration AirBnB? Connectez-vous…" at bounding box center [233, 40] width 467 height 610
type input "7"
checkbox input "false"
checkbox input "true"
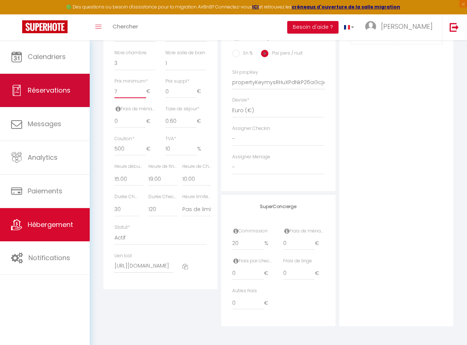
checkbox input "true"
type input "70"
checkbox input "false"
checkbox input "true"
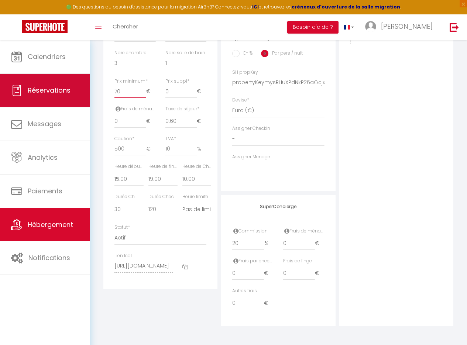
checkbox input "true"
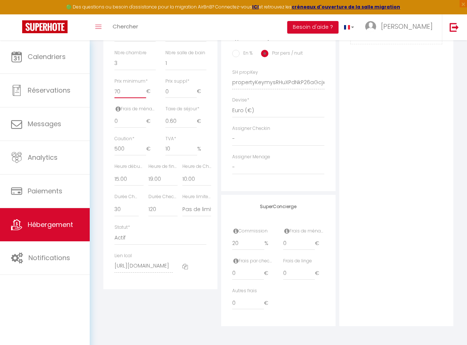
type input "70"
click at [399, 172] on div "Photo Photo Supprimer Drag and drop a file here or click Ooops, something wrong…" at bounding box center [396, 78] width 114 height 498
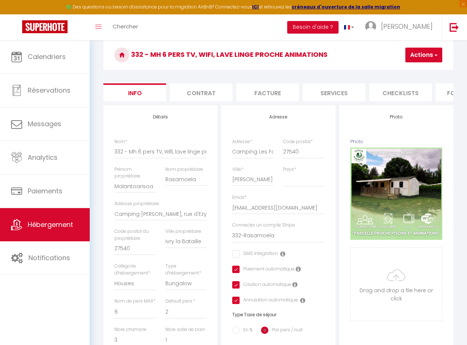
scroll to position [0, 0]
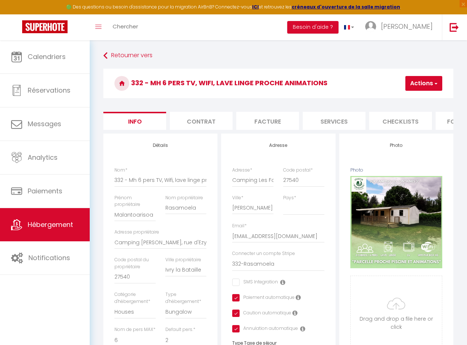
click at [423, 83] on button "Actions" at bounding box center [423, 83] width 37 height 15
click at [379, 98] on input "Enregistrer" at bounding box center [383, 99] width 27 height 7
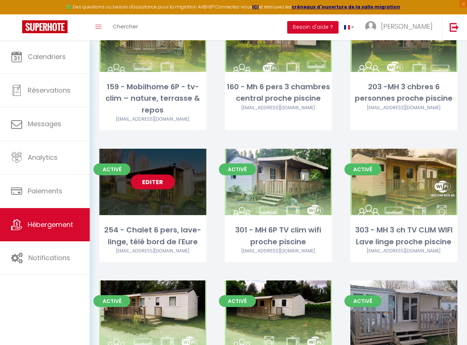
scroll to position [811, 0]
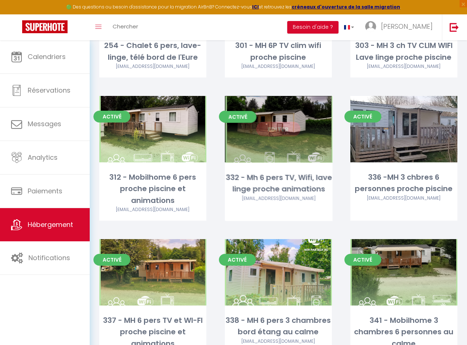
click at [280, 124] on link "Editer" at bounding box center [278, 129] width 44 height 15
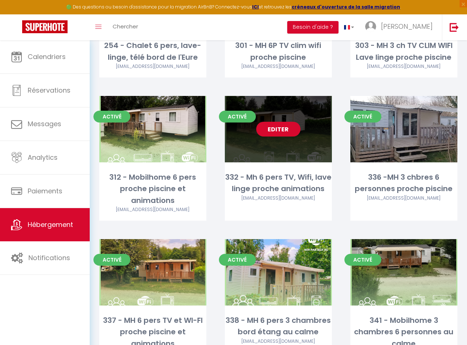
click at [276, 135] on link "Editer" at bounding box center [278, 129] width 44 height 15
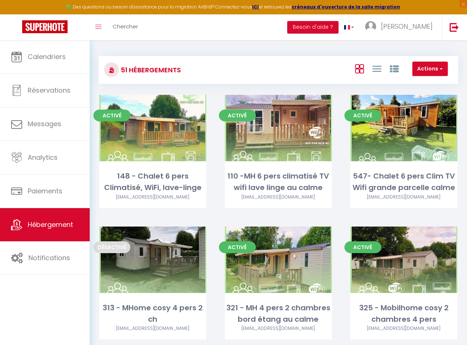
select select "3"
select select "2"
select select "1"
select select
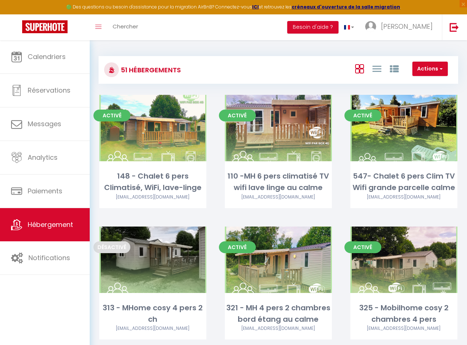
select select "28"
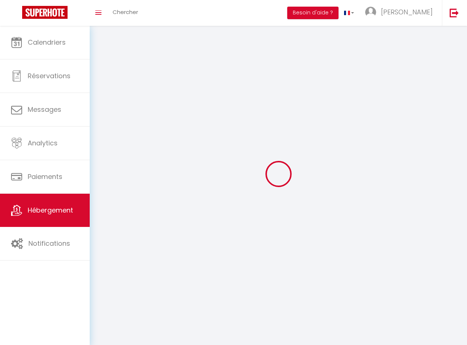
select select
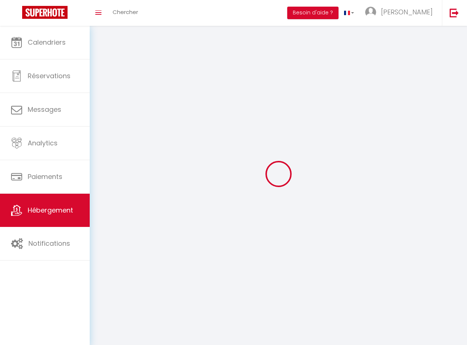
select select
checkbox input "false"
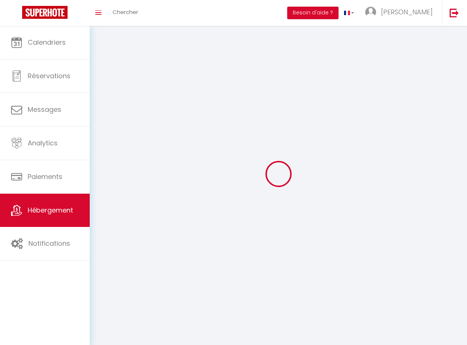
select select
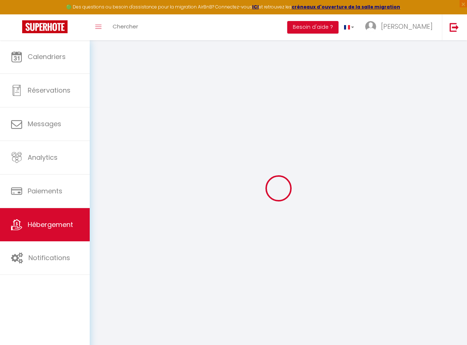
select select
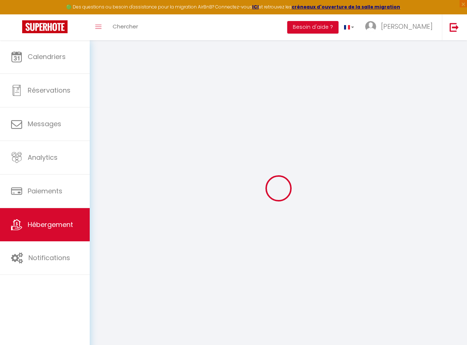
select select
checkbox input "false"
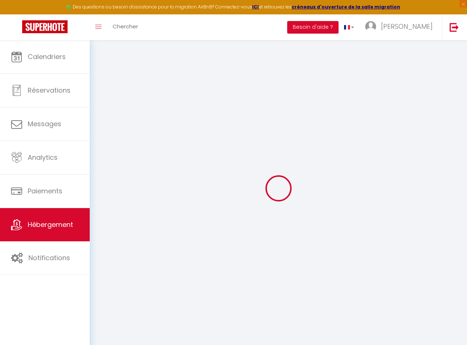
select select
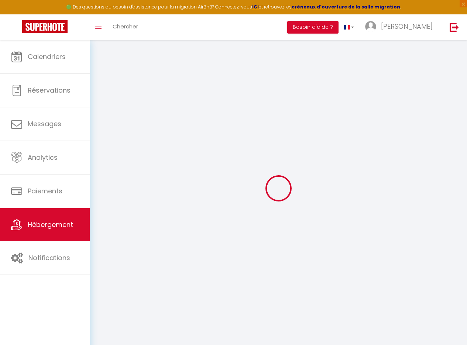
select select
checkbox input "false"
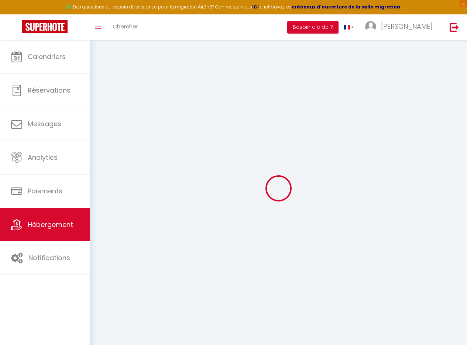
checkbox input "false"
select select
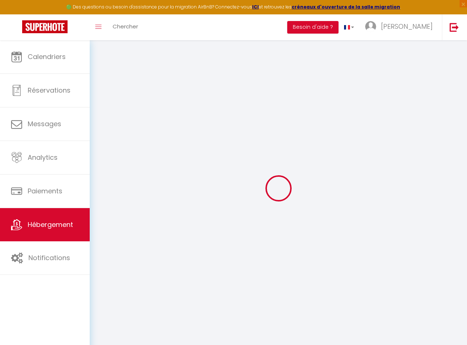
select select
